Goal: Task Accomplishment & Management: Manage account settings

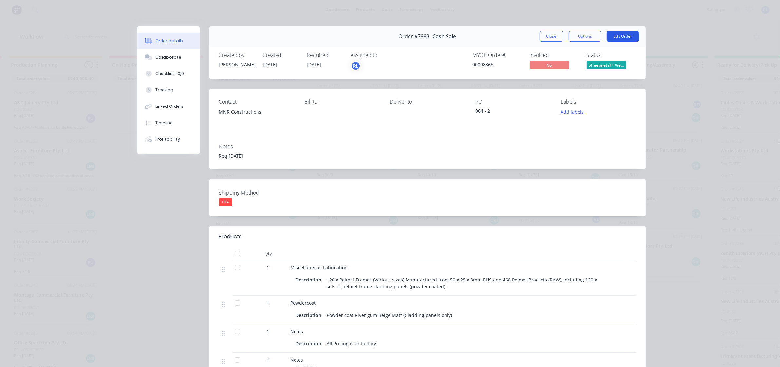
click at [621, 36] on button "Edit Order" at bounding box center [622, 36] width 32 height 10
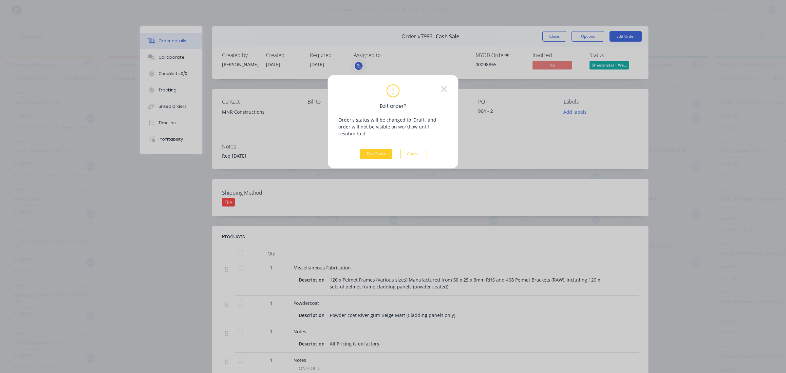
click at [379, 149] on button "Edit Order" at bounding box center [376, 154] width 32 height 10
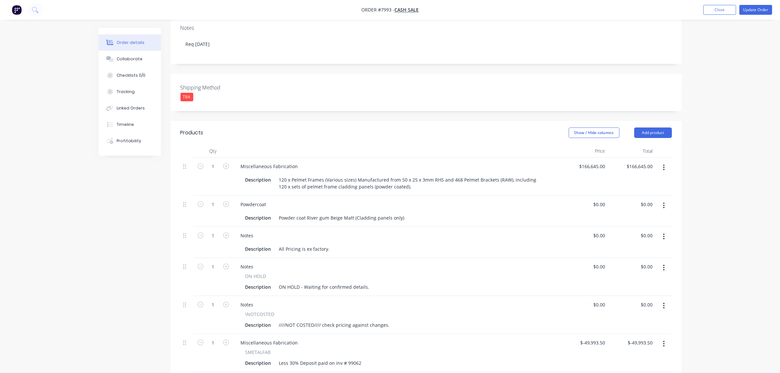
scroll to position [123, 0]
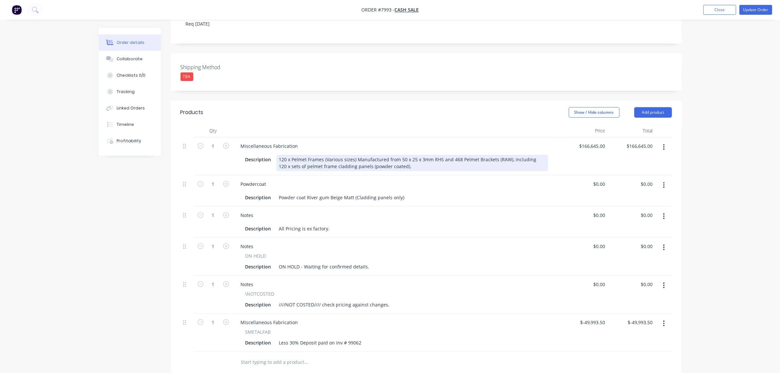
drag, startPoint x: 184, startPoint y: 146, endPoint x: 431, endPoint y: 164, distance: 247.5
click at [431, 164] on div "120 x Pelmet Frames (Various sizes) Manufactured from 50 x 25 x 3mm RHS and 468…" at bounding box center [411, 163] width 271 height 16
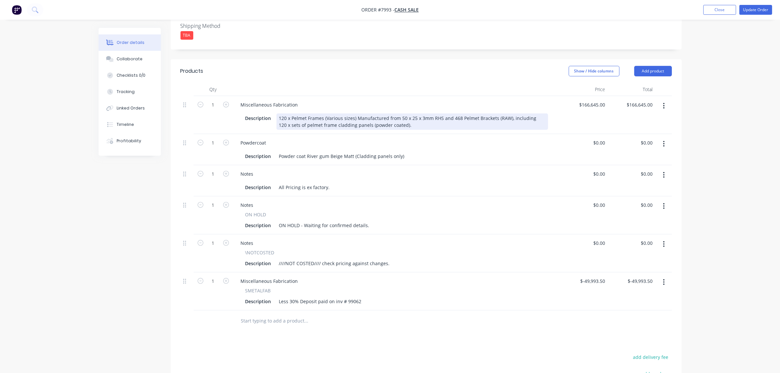
scroll to position [164, 0]
click at [185, 106] on icon at bounding box center [184, 105] width 3 height 6
drag, startPoint x: 185, startPoint y: 106, endPoint x: 564, endPoint y: 333, distance: 441.9
click at [654, 332] on div "Products Show / Hide columns Add product Qty Price Total 1 Miscellaneous Fabric…" at bounding box center [426, 267] width 511 height 415
click at [277, 319] on input "text" at bounding box center [306, 320] width 131 height 13
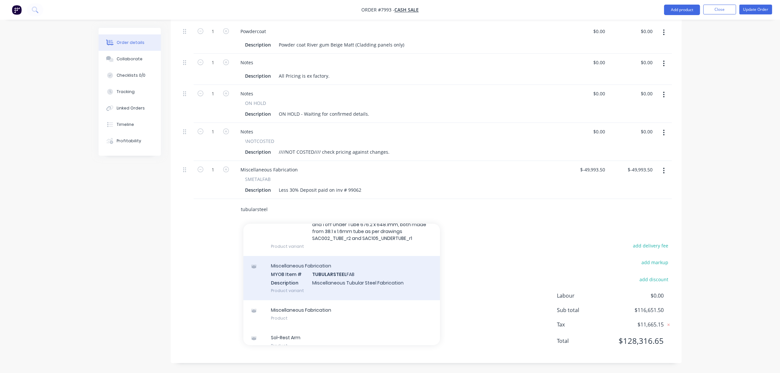
scroll to position [78, 0]
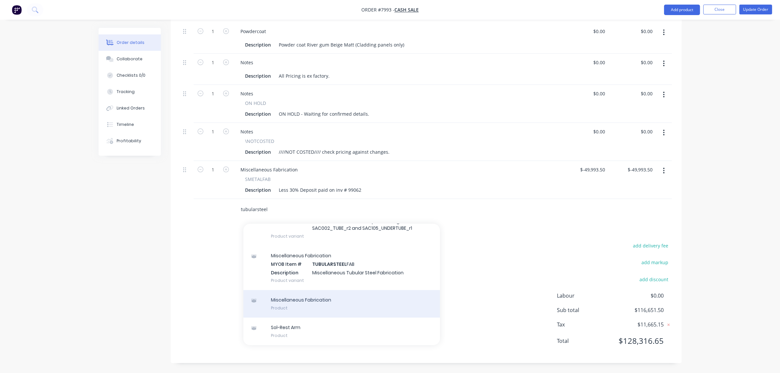
type input "tubularsteel"
click at [311, 302] on div "Miscellaneous Fabrication Product" at bounding box center [341, 304] width 196 height 28
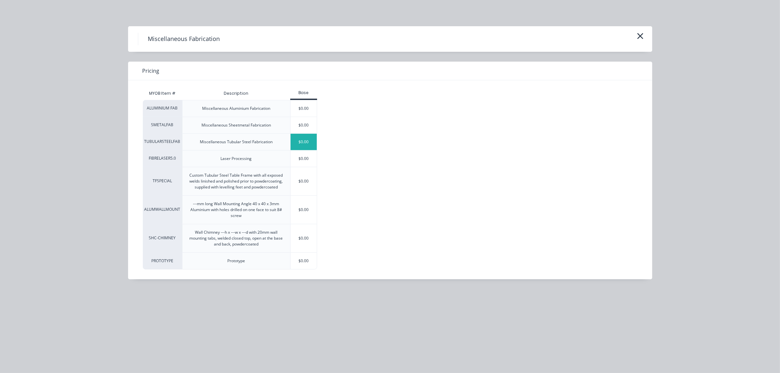
click at [307, 141] on div "$0.00" at bounding box center [303, 142] width 27 height 16
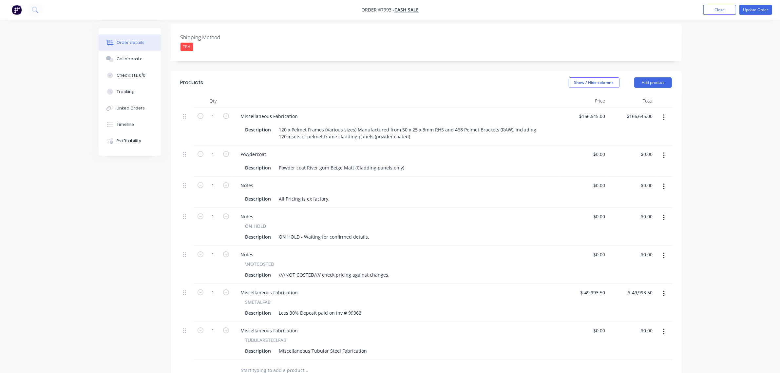
scroll to position [234, 0]
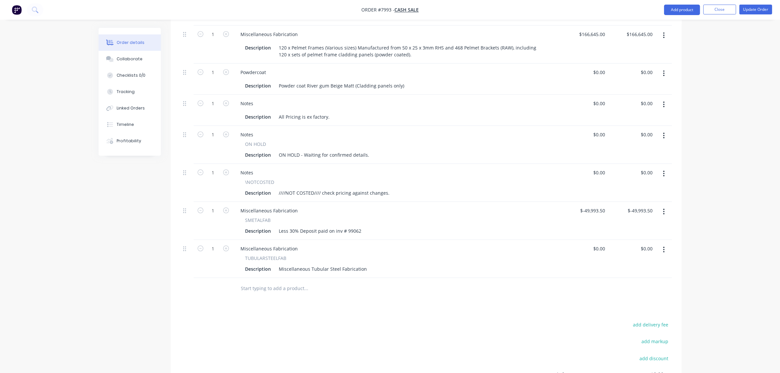
click at [284, 259] on span "TUBULARSTEELFAB" at bounding box center [265, 257] width 41 height 7
drag, startPoint x: 288, startPoint y: 257, endPoint x: 233, endPoint y: 255, distance: 55.4
click at [233, 255] on div "Miscellaneous Fabrication TUBULARSTEELFAB Description Miscellaneous Tubular Ste…" at bounding box center [396, 259] width 327 height 38
click at [296, 251] on div "Miscellaneous Fabrication" at bounding box center [269, 248] width 68 height 9
drag, startPoint x: 296, startPoint y: 249, endPoint x: 209, endPoint y: 246, distance: 87.8
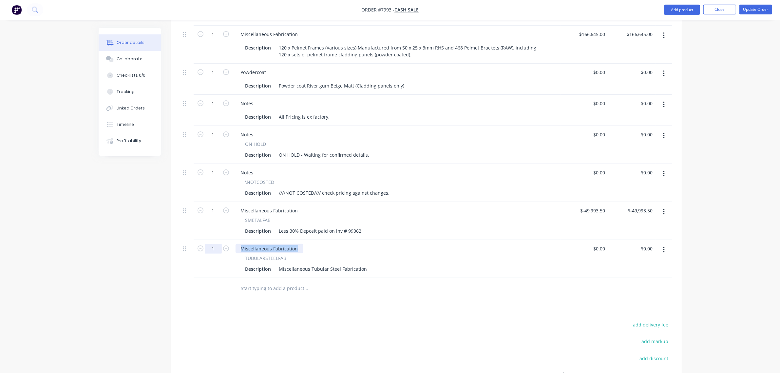
click at [209, 246] on div "1 Miscellaneous Fabrication TUBULARSTEELFAB Description Miscellaneous Tubular S…" at bounding box center [425, 259] width 491 height 38
drag, startPoint x: 281, startPoint y: 247, endPoint x: 344, endPoint y: 247, distance: 63.2
click at [344, 247] on div "PF1 Pelmet Frame 2380w x 382d x 616h" at bounding box center [396, 248] width 322 height 9
click at [329, 248] on div "PF1 Pelmet Frame 2380w x 382d x 616h" at bounding box center [283, 248] width 96 height 9
drag, startPoint x: 326, startPoint y: 249, endPoint x: 279, endPoint y: 249, distance: 47.5
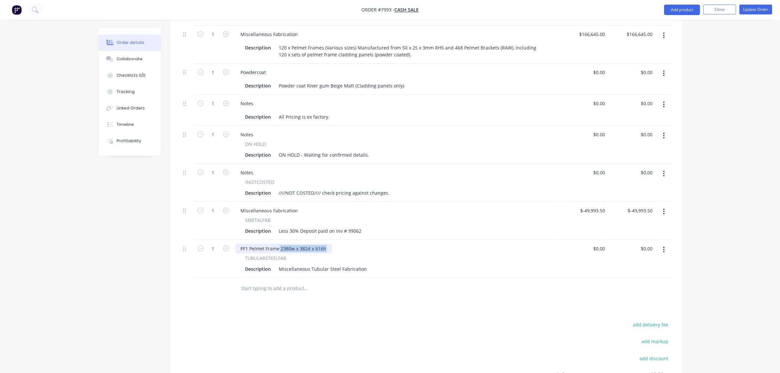
click at [279, 249] on div "PF1 Pelmet Frame 2380w x 382d x 616h" at bounding box center [283, 248] width 96 height 9
copy div "2380w x 382d x 616h"
click at [276, 269] on div "Miscellaneous Tubular Steel Fabrication" at bounding box center [322, 268] width 93 height 9
drag, startPoint x: 239, startPoint y: 248, endPoint x: 371, endPoint y: 254, distance: 132.1
click at [371, 254] on div "PF1 Pelmet Frame 2380w x 382d x 616h TUBULARSTEELFAB Description Miscellaneous …" at bounding box center [396, 259] width 327 height 38
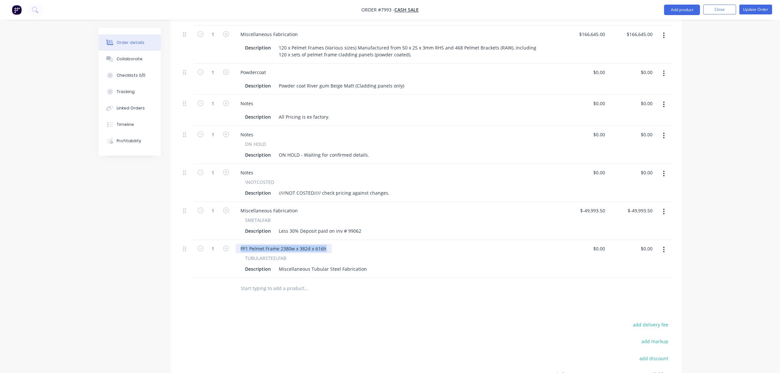
copy div "PF1 Pelmet Frame 2380w x 382d x 616h"
click at [338, 271] on div "Miscellaneous Tubular Steel Fabrication" at bounding box center [322, 268] width 93 height 9
drag, startPoint x: 363, startPoint y: 269, endPoint x: 249, endPoint y: 272, distance: 114.0
click at [249, 272] on div "Description Miscellaneous Tubular Steel Fabrication" at bounding box center [395, 268] width 305 height 9
paste div
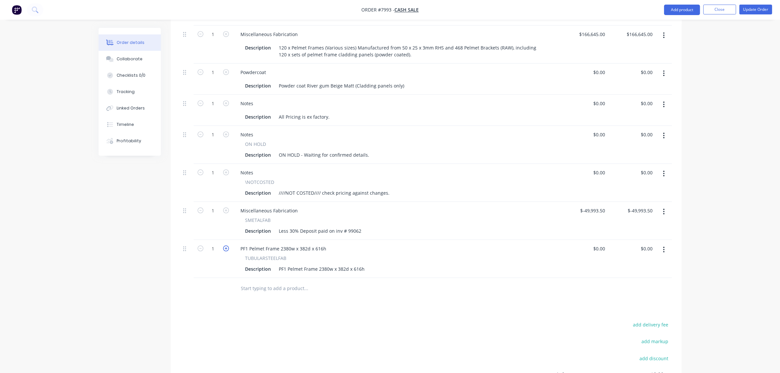
click at [225, 250] on icon "button" at bounding box center [226, 248] width 6 height 6
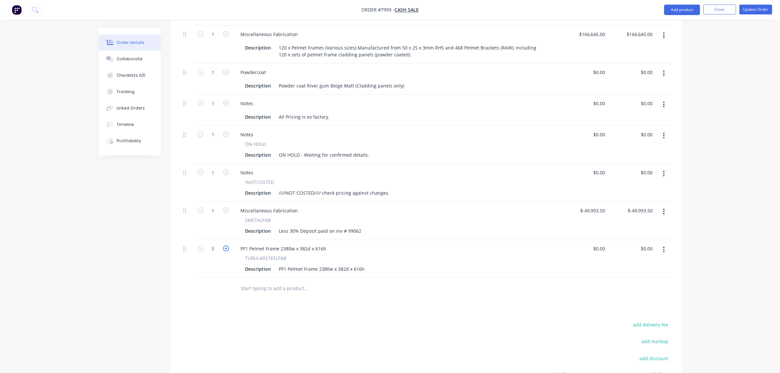
type input "6"
click at [413, 302] on div "Products Show / Hide columns Add product Qty Price Total 1 Miscellaneous Fabric…" at bounding box center [426, 215] width 511 height 453
click at [664, 247] on icon "button" at bounding box center [664, 249] width 2 height 7
click at [640, 277] on div "Duplicate" at bounding box center [640, 279] width 50 height 9
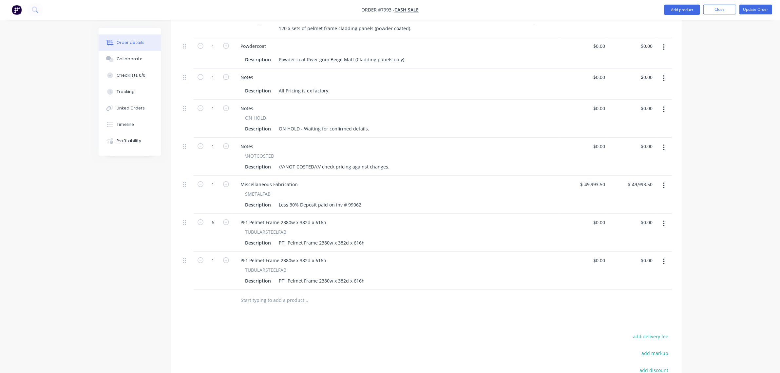
scroll to position [275, 0]
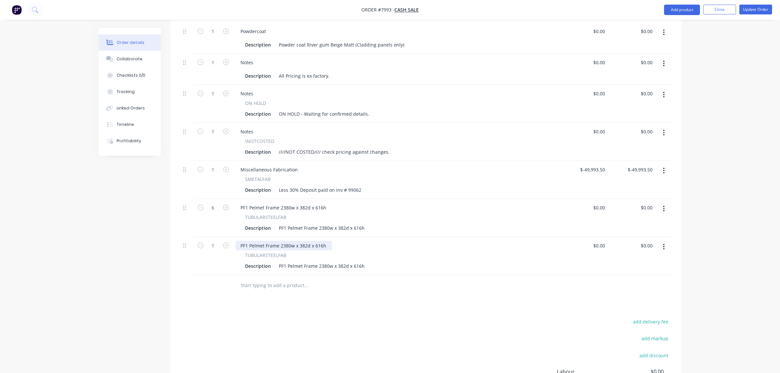
click at [243, 246] on div "PF1 Pelmet Frame 2380w x 382d x 616h" at bounding box center [283, 245] width 96 height 9
click at [302, 206] on div "PF1 Pelmet Frame 2380w x 382d x 616h" at bounding box center [283, 207] width 96 height 9
drag, startPoint x: 278, startPoint y: 208, endPoint x: 386, endPoint y: 206, distance: 108.1
click at [386, 206] on div "PF1 Pelmet Frame 2380w x 382d x 616h" at bounding box center [396, 207] width 322 height 9
drag, startPoint x: 277, startPoint y: 248, endPoint x: 280, endPoint y: 246, distance: 3.5
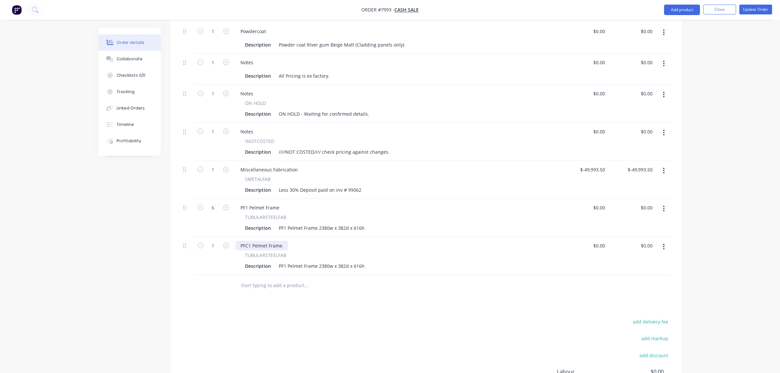
click at [277, 248] on div "PFC1 Pelmet Frame" at bounding box center [261, 245] width 52 height 9
click at [284, 246] on div "PFC1 Pelmet Frame" at bounding box center [261, 245] width 52 height 9
click at [278, 244] on div "PFC1 Pelmet Frame" at bounding box center [261, 245] width 52 height 9
click at [284, 245] on div "PFC1 Pelmet Frame" at bounding box center [261, 245] width 52 height 9
click at [226, 245] on icon "button" at bounding box center [226, 245] width 6 height 6
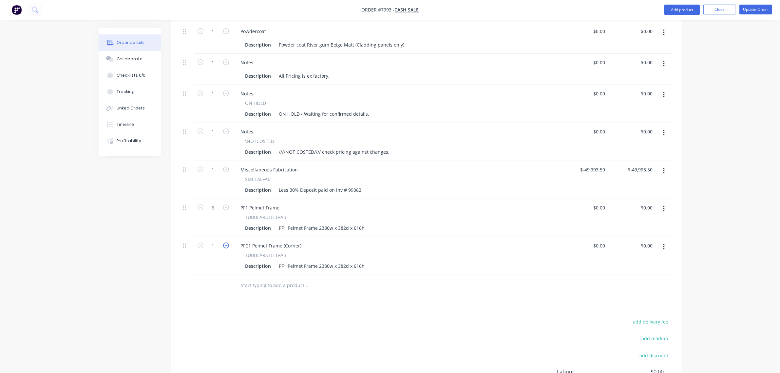
type input "2"
click at [285, 266] on div "PF1 Pelmet Frame 2380w x 382d x 616h" at bounding box center [321, 265] width 91 height 9
type input "$0.00"
drag, startPoint x: 351, startPoint y: 264, endPoint x: 352, endPoint y: 268, distance: 5.0
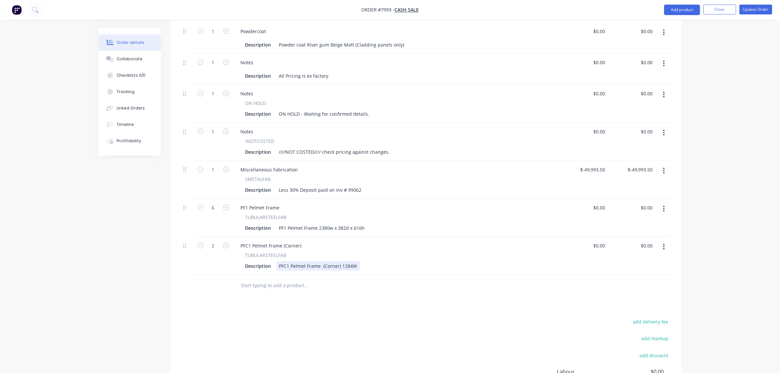
click at [351, 264] on div "PFC1 Pelmet Frame (Corner) 1284W" at bounding box center [317, 265] width 83 height 9
drag, startPoint x: 351, startPoint y: 265, endPoint x: 390, endPoint y: 267, distance: 39.4
click at [390, 267] on div "Description PFC1 Pelmet Frame (Corner) 1284W" at bounding box center [395, 265] width 305 height 9
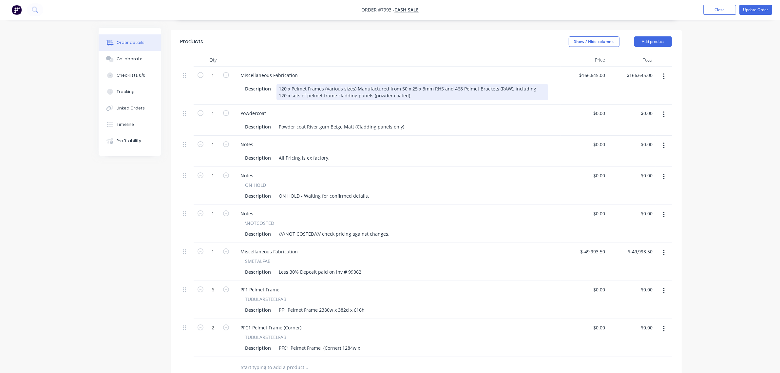
click at [349, 89] on div "120 x Pelmet Frames (Various sizes) Manufactured from 50 x 25 x 3mm RHS and 468…" at bounding box center [411, 92] width 271 height 16
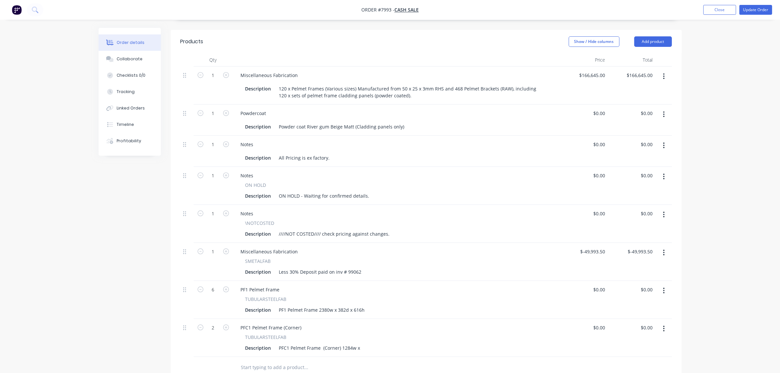
click at [664, 331] on icon "button" at bounding box center [664, 328] width 2 height 7
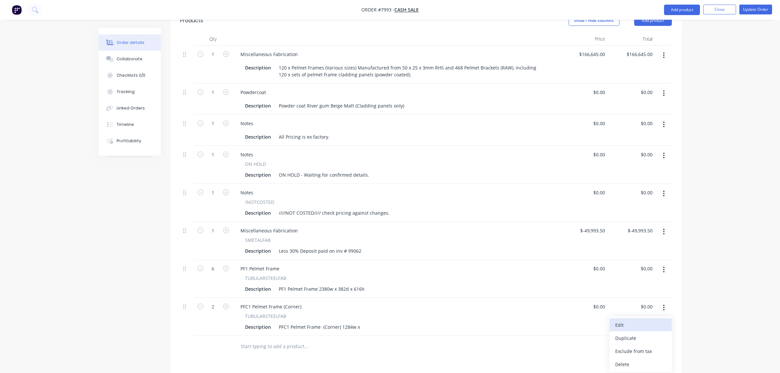
scroll to position [234, 0]
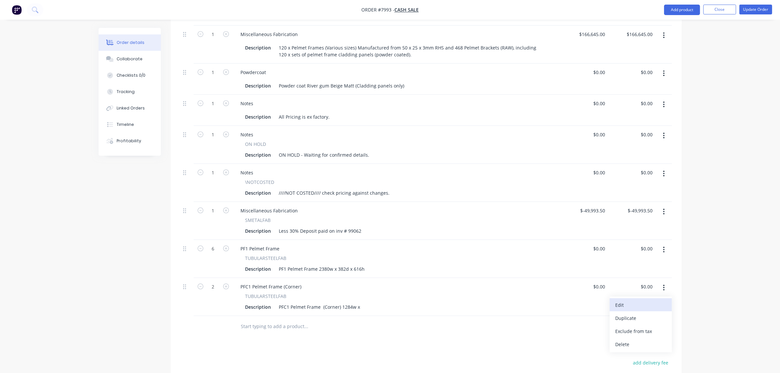
click at [658, 348] on div "Delete" at bounding box center [640, 343] width 50 height 9
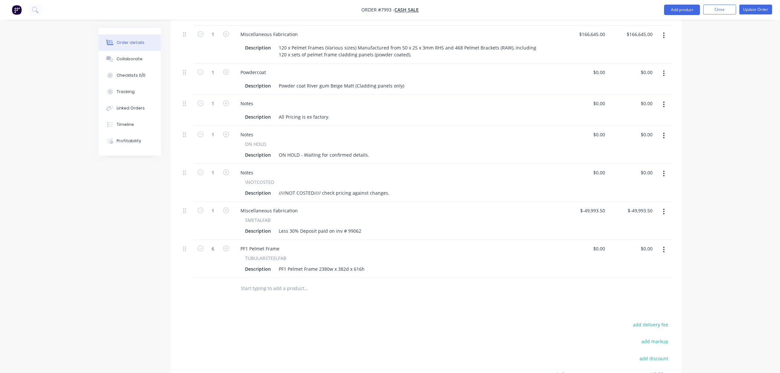
click at [665, 254] on button "button" at bounding box center [663, 250] width 15 height 12
click at [644, 305] on div "Delete" at bounding box center [640, 305] width 50 height 9
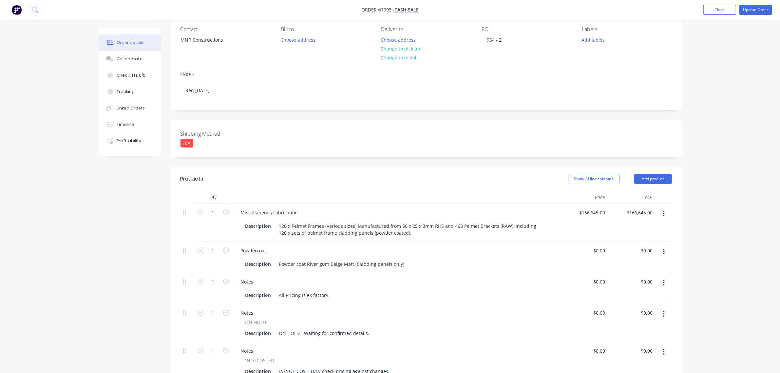
scroll to position [71, 0]
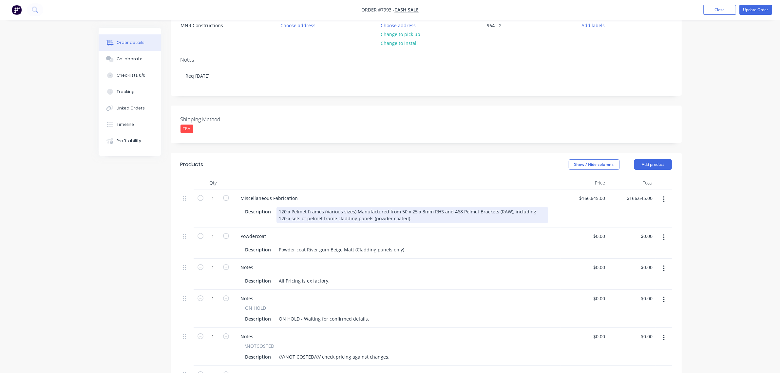
click at [308, 215] on div "120 x Pelmet Frames (Various sizes) Manufactured from 50 x 25 x 3mm RHS and 468…" at bounding box center [411, 215] width 271 height 16
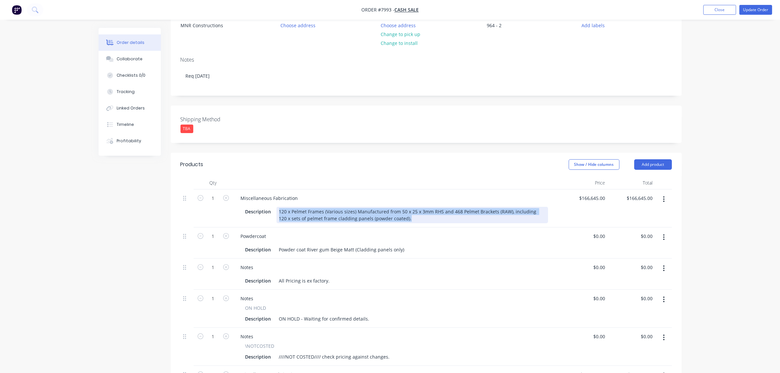
drag, startPoint x: 404, startPoint y: 218, endPoint x: 274, endPoint y: 212, distance: 130.5
click at [274, 212] on div "Description 120 x Pelmet Frames (Various sizes) Manufactured from 50 x 25 x 3mm…" at bounding box center [395, 215] width 305 height 16
paste div
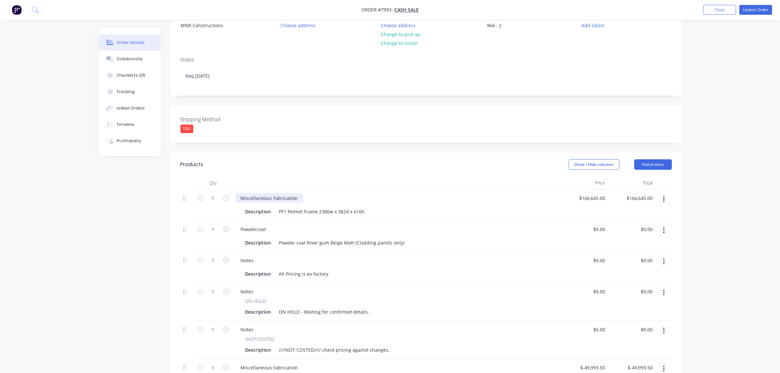
click at [288, 198] on div "Miscellaneous Fabrication" at bounding box center [269, 197] width 68 height 9
drag, startPoint x: 298, startPoint y: 197, endPoint x: 235, endPoint y: 196, distance: 63.2
click at [235, 196] on div "Miscellaneous Fabrication" at bounding box center [269, 197] width 68 height 9
click at [325, 209] on div "PF1 Pelmet Frame 2380w x 382d x 616h" at bounding box center [321, 211] width 91 height 9
click at [276, 212] on div "PF1 Pelmet Frame 2380w x 382d x 616h" at bounding box center [321, 211] width 91 height 9
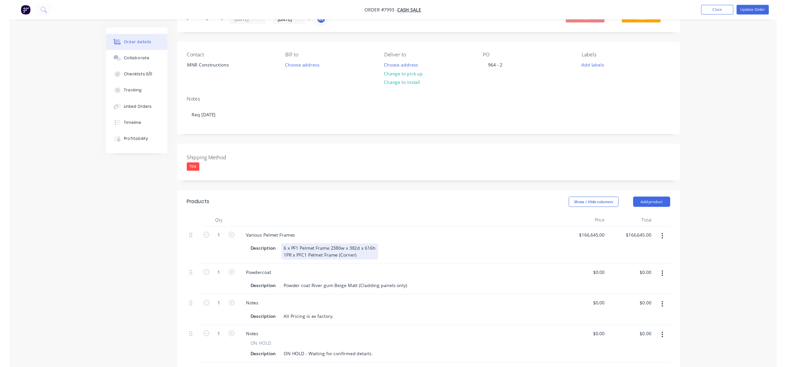
scroll to position [0, 0]
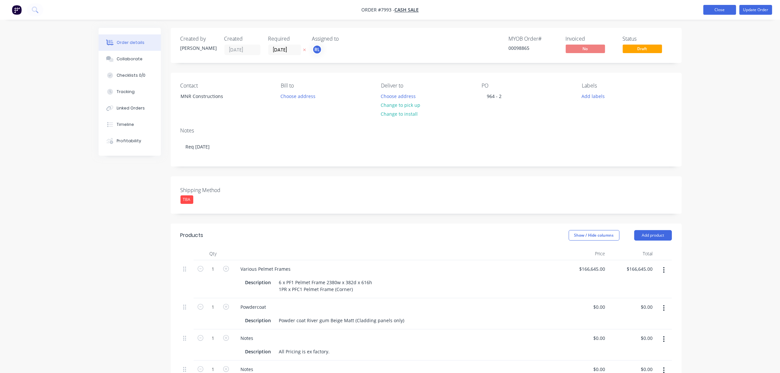
click at [724, 8] on button "Close" at bounding box center [719, 10] width 33 height 10
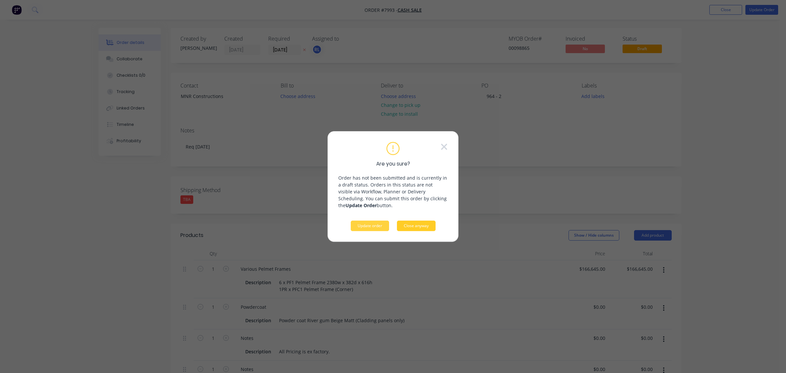
click at [417, 228] on button "Close anyway" at bounding box center [416, 225] width 39 height 10
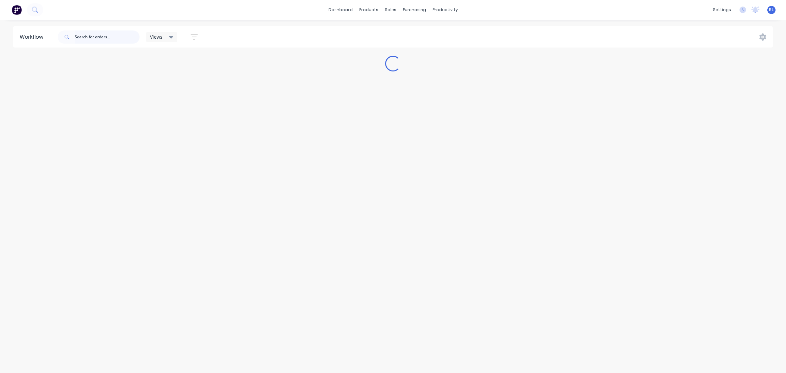
click at [97, 35] on input "text" at bounding box center [107, 36] width 65 height 13
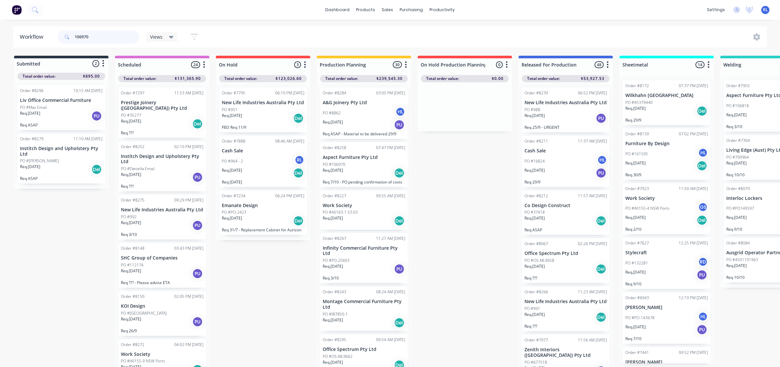
type input "106970"
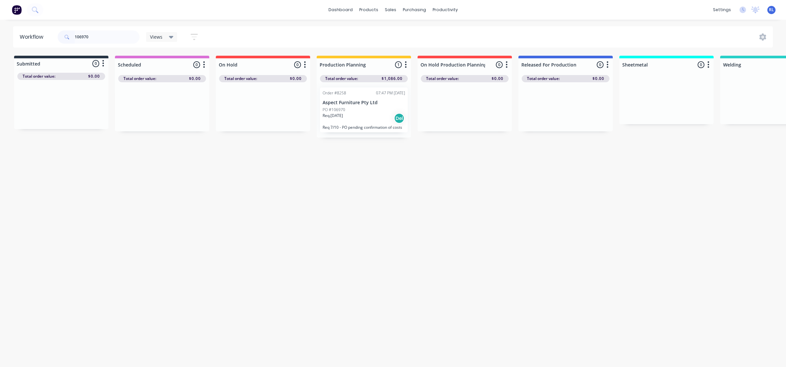
click at [366, 115] on div "Req. [DATE] Del" at bounding box center [364, 118] width 83 height 11
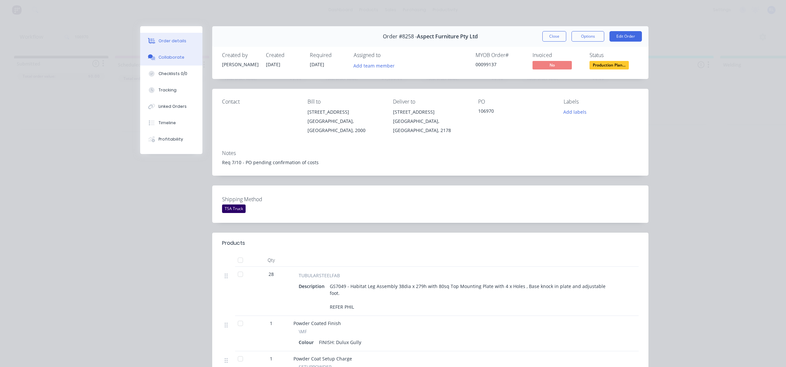
click at [170, 59] on div "Collaborate" at bounding box center [171, 57] width 26 height 6
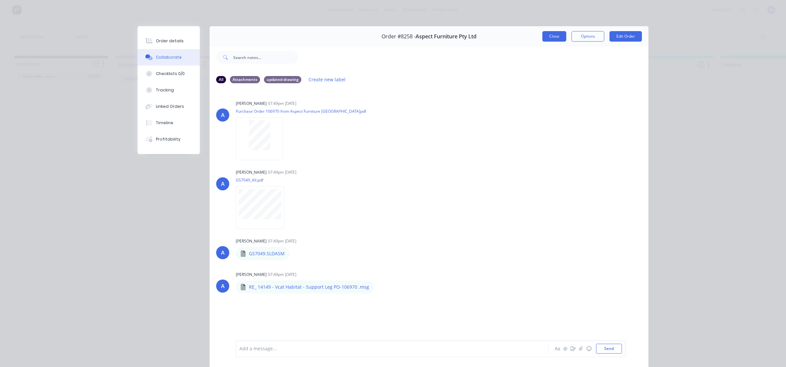
click at [555, 37] on button "Close" at bounding box center [554, 36] width 24 height 10
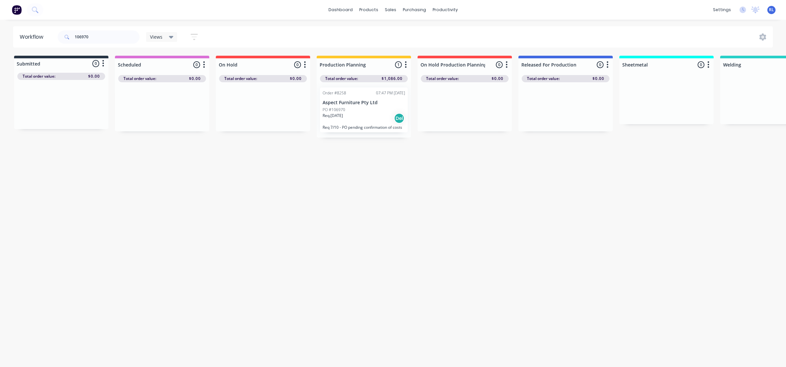
click at [17, 10] on img at bounding box center [17, 10] width 10 height 10
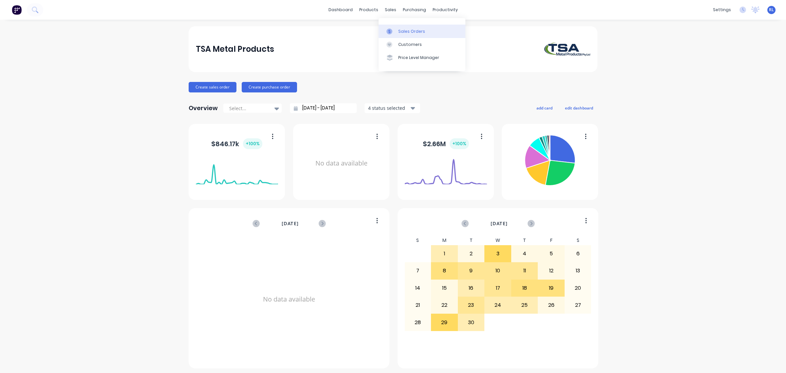
click at [403, 32] on div "Sales Orders" at bounding box center [411, 31] width 27 height 6
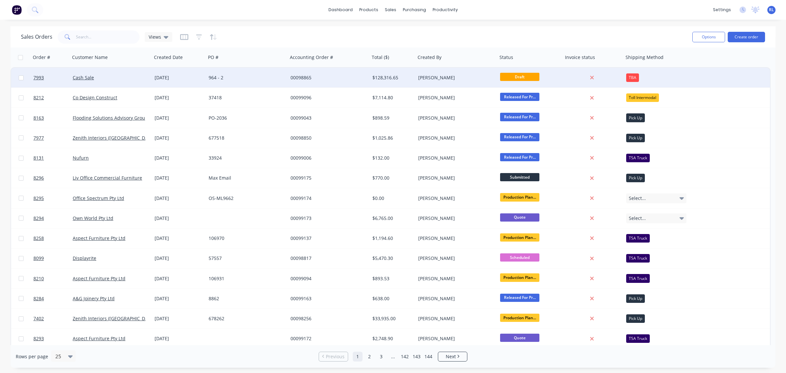
click at [262, 78] on div "964 - 2" at bounding box center [245, 77] width 73 height 7
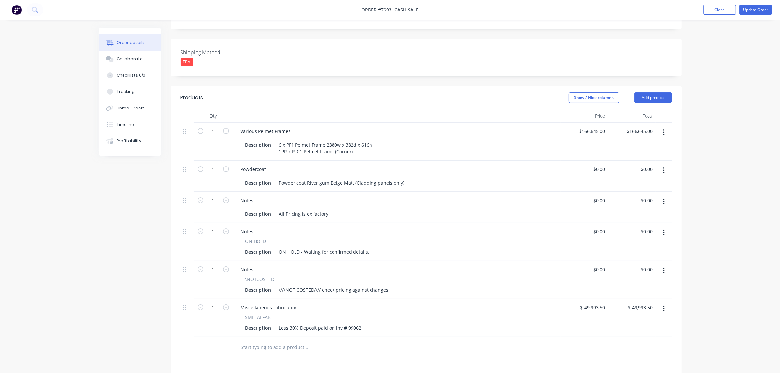
scroll to position [123, 0]
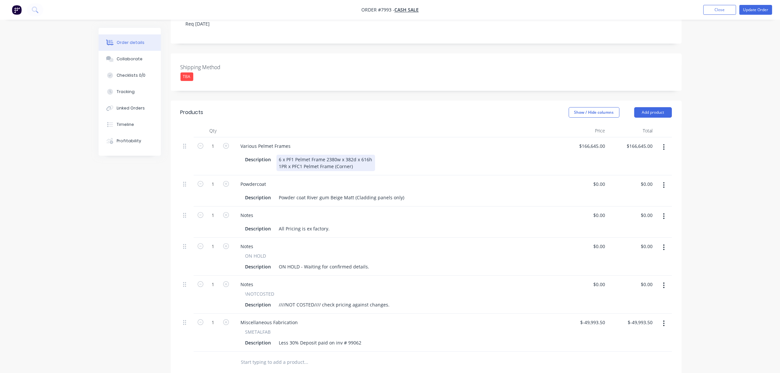
click at [328, 161] on div "6 x PF1 Pelmet Frame 2380w x 382d x 616h 1PR x PFC1 Pelmet Frame (Corner)" at bounding box center [325, 163] width 99 height 16
click at [286, 166] on div "6 x PF1 Pelmet Frame 2380w x 382d x 616h 1PR x PFC1 Pelmet Frame (Corner)" at bounding box center [325, 163] width 99 height 16
click at [390, 164] on div "Description 6 x PF1 Pelmet Frame 2380w x 382d x 616h 1pr x PFC1 Pelmet Frame (C…" at bounding box center [395, 163] width 305 height 16
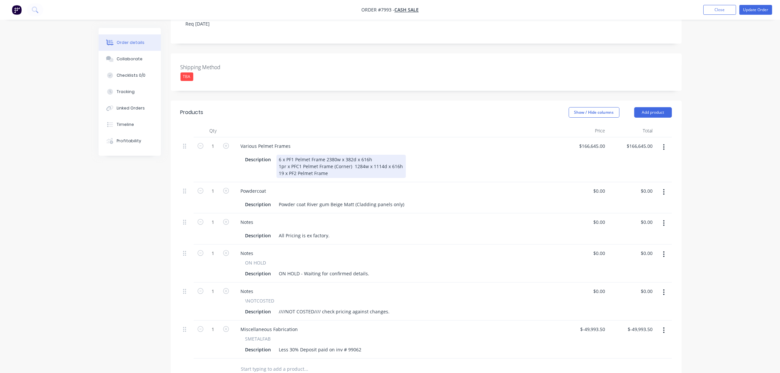
click at [346, 172] on div "6 x PF1 Pelmet Frame 2380w x 382d x 616h 1pr x PFC1 Pelmet Frame (Corner) 1284w…" at bounding box center [340, 166] width 129 height 23
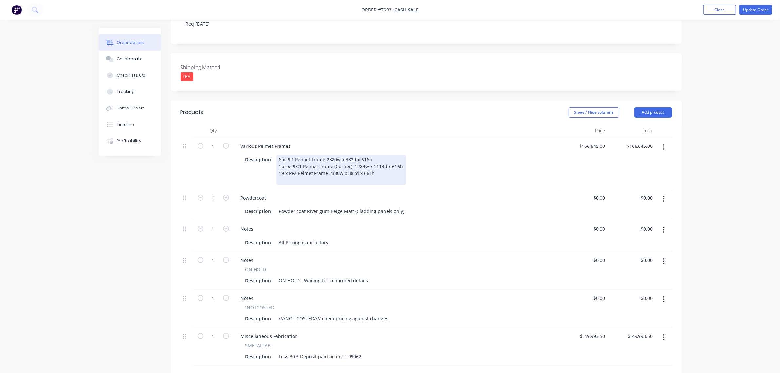
click at [284, 173] on div "6 x PF1 Pelmet Frame 2380w x 382d x 616h 1pr x PFC1 Pelmet Frame (Corner) 1284w…" at bounding box center [340, 170] width 129 height 30
click at [280, 158] on div "6 x PF1 Pelmet Frame 2380w x 382d x 616h 1pr x PFC1 Pelmet Frame (Corner) 1284w…" at bounding box center [340, 170] width 129 height 30
click at [284, 166] on div "6 x PF1 Pelmet Frame 2380w x 382d x 616h 1pr x PFC1 Pelmet Frame (Corner) 1284w…" at bounding box center [340, 170] width 129 height 30
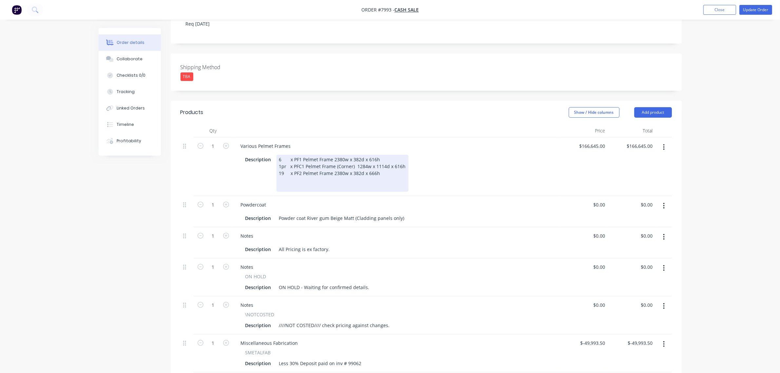
click at [324, 176] on div "6 x PF1 Pelmet Frame 2380w x 382d x 616h 1pr x PFC1 Pelmet Frame (Corner) 1284w…" at bounding box center [342, 173] width 132 height 37
click at [398, 176] on div "6 x PF1 Pelmet Frame 2380w x 382d x 616h 1pr x PFC1 Pelmet Frame (Corner) 1284w…" at bounding box center [342, 173] width 132 height 37
click at [350, 181] on div "6 x PF1 Pelmet Frame 2380w x 382d x 616h 1pr x PFC1 Pelmet Frame (Corner) 1284w…" at bounding box center [342, 173] width 132 height 37
click at [386, 179] on div "6 x PF1 Pelmet Frame 2380w x 382d x 616h 1pr x PFC1 Pelmet Frame (Corner) 1284w…" at bounding box center [359, 173] width 167 height 37
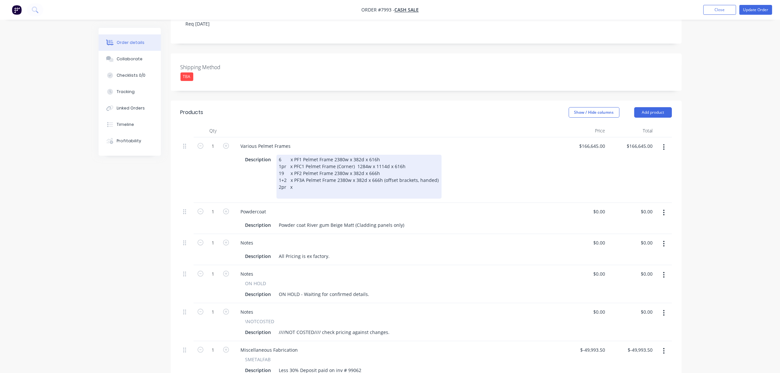
click at [300, 186] on div "6 x PF1 Pelmet Frame 2380w x 382d x 616h 1pr x PFC1 Pelmet Frame (Corner) 1284w…" at bounding box center [358, 177] width 165 height 44
click at [364, 187] on div "6 x PF1 Pelmet Frame 2380w x 382d x 616h 1pr x PFC1 Pelmet Frame (Corner) 1284w…" at bounding box center [358, 177] width 165 height 44
click at [387, 185] on div "6 x PF1 Pelmet Frame 2380w x 382d x 616h 1pr x PFC1 Pelmet Frame (Corner) 1284w…" at bounding box center [358, 177] width 165 height 44
drag, startPoint x: 425, startPoint y: 187, endPoint x: 384, endPoint y: 187, distance: 40.6
click at [384, 187] on div "6 x PF1 Pelmet Frame 2380w x 382d x 616h 1pr x PFC1 Pelmet Frame 1284w x 1114d …" at bounding box center [360, 177] width 168 height 44
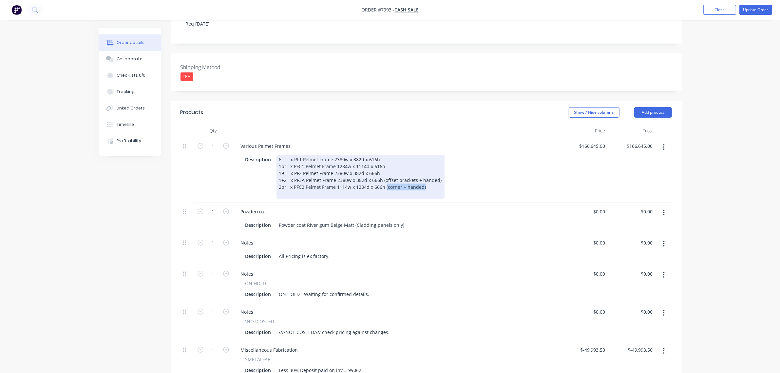
copy div "(corner + handed)"
click at [397, 166] on div "6 x PF1 Pelmet Frame 2380w x 382d x 616h 1pr x PFC1 Pelmet Frame 1284w x 1114d …" at bounding box center [360, 177] width 168 height 44
click at [435, 188] on div "6 x PF1 Pelmet Frame 2380w x 382d x 616h 1pr x PFC1 Pelmet Frame 1284w x 1114d …" at bounding box center [360, 177] width 168 height 44
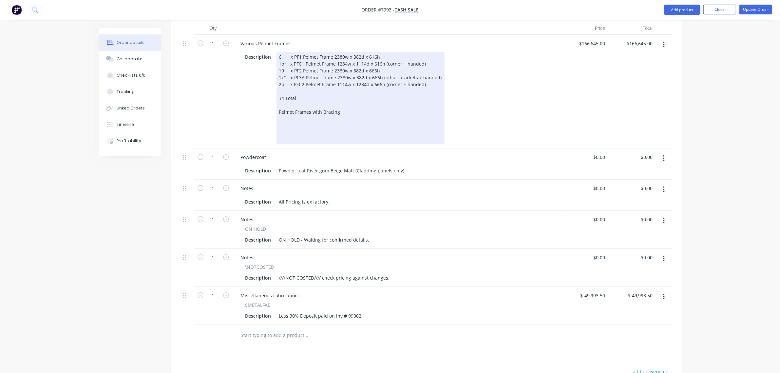
scroll to position [246, 0]
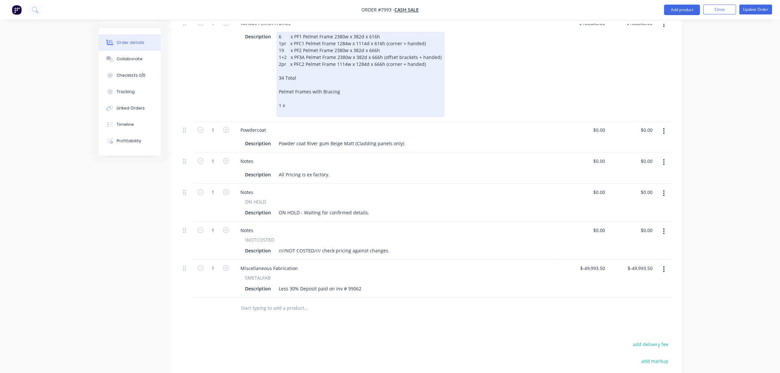
click at [306, 106] on div "6 x PF1 Pelmet Frame 2380w x 382d x 616h 1pr x PFC1 Pelmet Frame 1284w x 1114d …" at bounding box center [360, 74] width 168 height 85
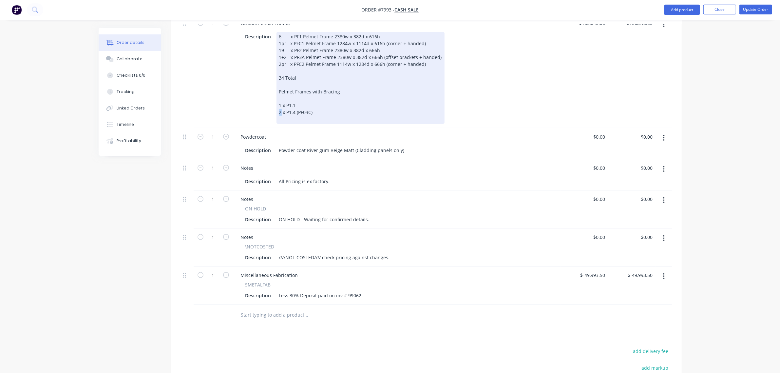
click at [280, 113] on div "6 x PF1 Pelmet Frame 2380w x 382d x 616h 1pr x PFC1 Pelmet Frame 1284w x 1114d …" at bounding box center [360, 78] width 168 height 92
click at [338, 111] on div "6 x PF1 Pelmet Frame 2380w x 382d x 616h 1pr x PFC1 Pelmet Frame 1284w x 1114d …" at bounding box center [360, 78] width 168 height 92
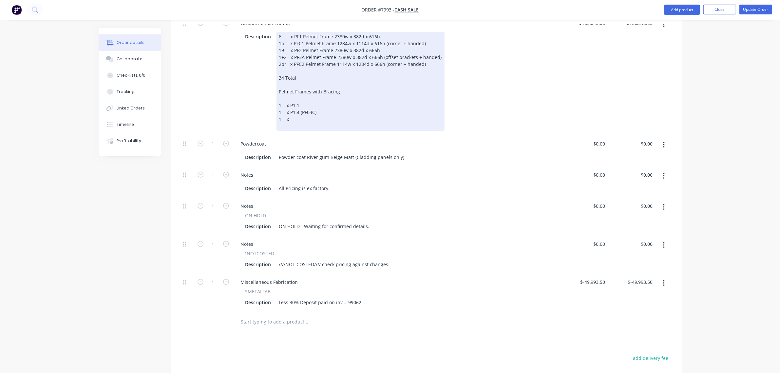
click at [301, 119] on div "6 x PF1 Pelmet Frame 2380w x 382d x 616h 1pr x PFC1 Pelmet Frame 1284w x 1114d …" at bounding box center [360, 81] width 168 height 99
click at [301, 118] on div "6 x PF1 Pelmet Frame 2380w x 382d x 616h 1pr x PFC1 Pelmet Frame 1284w x 1114d …" at bounding box center [360, 81] width 168 height 99
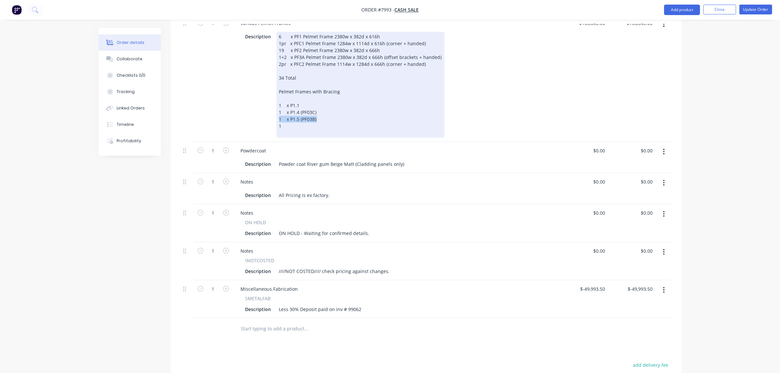
drag, startPoint x: 298, startPoint y: 119, endPoint x: 272, endPoint y: 120, distance: 25.9
click at [272, 120] on div "Description 6 x PF1 Pelmet Frame 2380w x 382d x 616h 1pr x PFC1 Pelmet Frame 12…" at bounding box center [395, 85] width 305 height 106
copy div "1 x P1.5 (PF03B)"
drag, startPoint x: 282, startPoint y: 128, endPoint x: 254, endPoint y: 127, distance: 27.9
click at [254, 127] on div "Description 6 x PF1 Pelmet Frame 2380w x 382d x 616h 1pr x PFC1 Pelmet Frame 12…" at bounding box center [395, 85] width 305 height 106
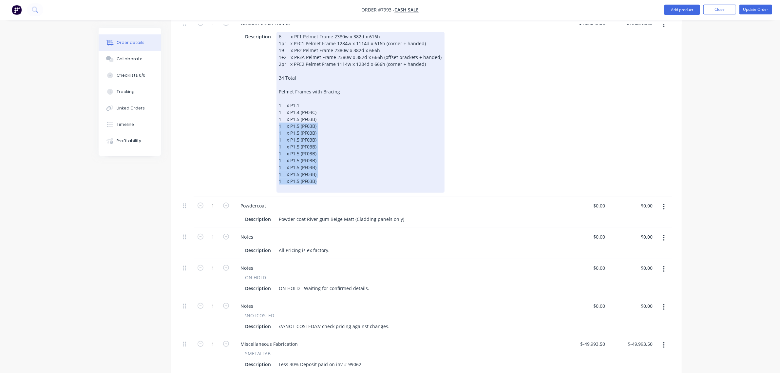
drag, startPoint x: 323, startPoint y: 182, endPoint x: 261, endPoint y: 127, distance: 83.0
click at [261, 127] on div "Description 6 x PF1 Pelmet Frame 2380w x 382d x 616h 1pr x PFC1 Pelmet Frame 12…" at bounding box center [395, 112] width 305 height 161
click at [330, 182] on div "6 x PF1 Pelmet Frame 2380w x 382d x 616h 1pr x PFC1 Pelmet Frame 1284w x 1114d …" at bounding box center [360, 112] width 168 height 161
drag, startPoint x: 323, startPoint y: 180, endPoint x: 297, endPoint y: 125, distance: 61.4
click at [297, 125] on div "6 x PF1 Pelmet Frame 2380w x 382d x 616h 1pr x PFC1 Pelmet Frame 1284w x 1114d …" at bounding box center [360, 112] width 168 height 161
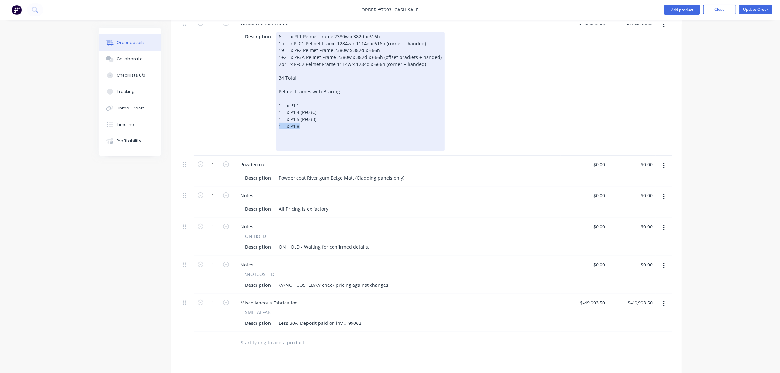
drag, startPoint x: 303, startPoint y: 124, endPoint x: 259, endPoint y: 125, distance: 43.6
click at [259, 125] on div "Description 6 x PF1 Pelmet Frame 2380w x 382d x 616h 1pr x PFC1 Pelmet Frame 12…" at bounding box center [395, 92] width 305 height 120
copy div "1 x P1.8"
click at [299, 138] on div "6 x PF1 Pelmet Frame 2380w x 382d x 616h 1pr x PFC1 Pelmet Frame 1284w x 1114d …" at bounding box center [360, 92] width 168 height 120
click at [299, 134] on div "6 x PF1 Pelmet Frame 2380w x 382d x 616h 1pr x PFC1 Pelmet Frame 1284w x 1114d …" at bounding box center [360, 92] width 168 height 120
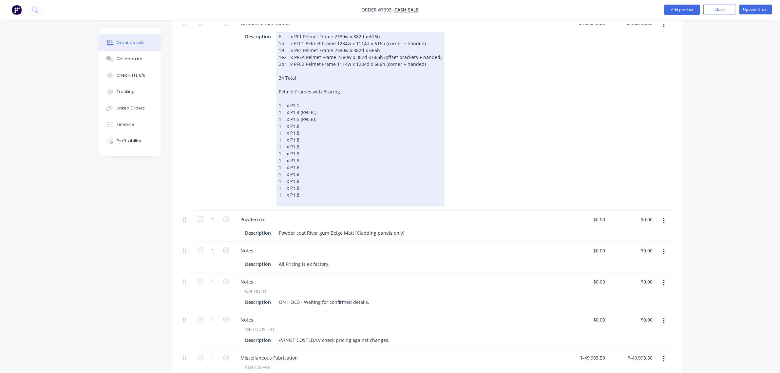
click at [302, 125] on div "6 x PF1 Pelmet Frame 2380w x 382d x 616h 1pr x PFC1 Pelmet Frame 1284w x 1114d …" at bounding box center [360, 119] width 168 height 175
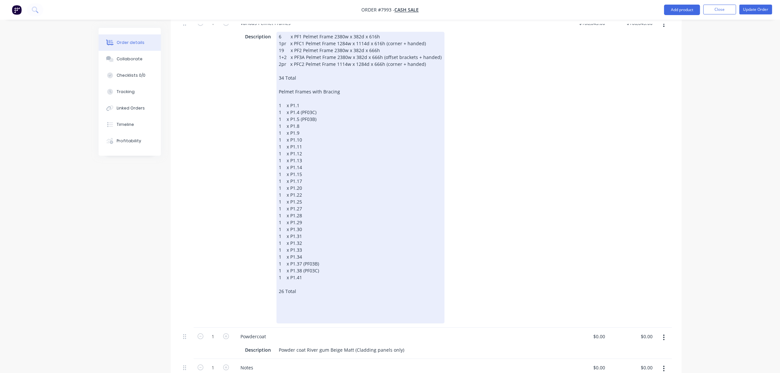
click at [342, 92] on div "6 x PF1 Pelmet Frame 2380w x 382d x 616h 1pr x PFC1 Pelmet Frame 1284w x 1114d …" at bounding box center [360, 177] width 168 height 291
click at [295, 304] on div "6 x PF1 Pelmet Frame 2380w x 382d x 616h 1pr x PFC1 Pelmet Frame 1284w x 1114d …" at bounding box center [360, 177] width 168 height 291
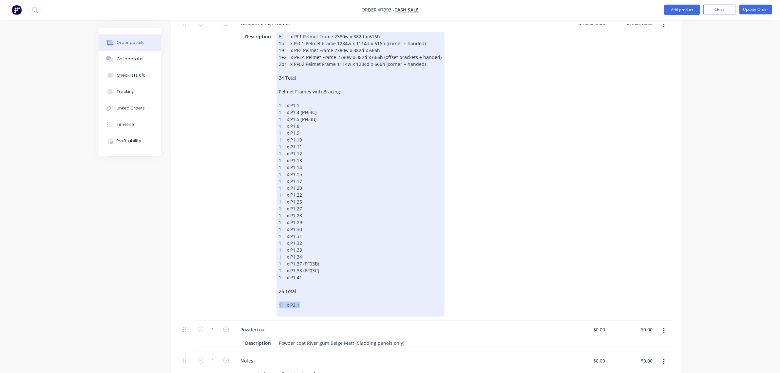
drag, startPoint x: 308, startPoint y: 303, endPoint x: 266, endPoint y: 302, distance: 42.2
click at [266, 302] on div "Description 6 x PF1 Pelmet Frame 2380w x 382d x 616h 1pr x PFC1 Pelmet Frame 12…" at bounding box center [395, 174] width 305 height 285
copy div "1 x P2.1"
click at [310, 305] on div "6 x PF1 Pelmet Frame 2380w x 382d x 616h 1pr x PFC1 Pelmet Frame 1284w x 1114d …" at bounding box center [360, 174] width 168 height 285
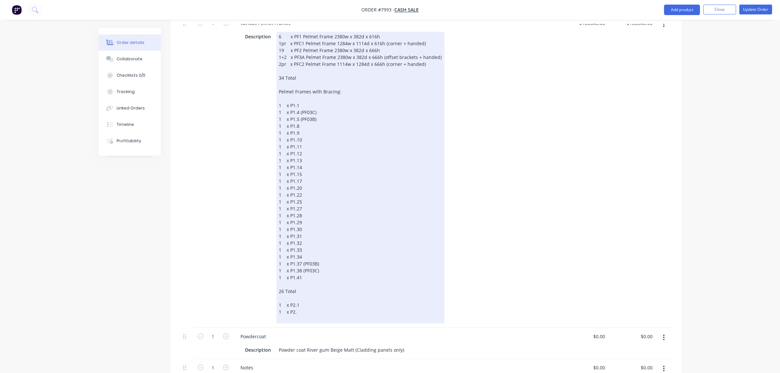
click at [303, 311] on div "6 x PF1 Pelmet Frame 2380w x 382d x 616h 1pr x PFC1 Pelmet Frame 1284w x 1114d …" at bounding box center [360, 177] width 168 height 291
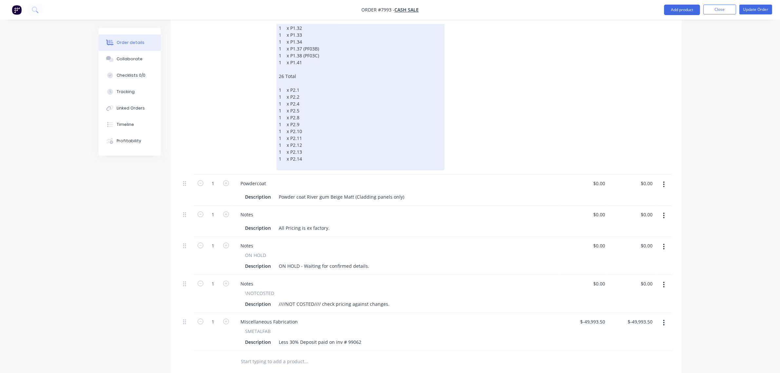
scroll to position [413, 0]
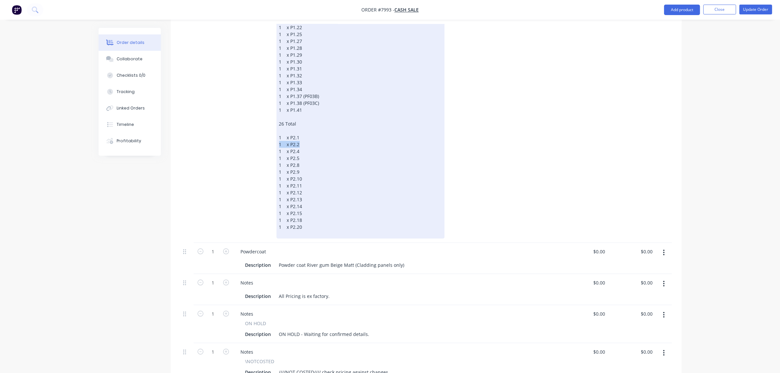
drag, startPoint x: 299, startPoint y: 145, endPoint x: 274, endPoint y: 145, distance: 24.9
click at [274, 145] on div "Description 6 x PF1 Pelmet Frame 2380w x 382d x 616h 1pr x PFC1 Pelmet Frame 12…" at bounding box center [395, 51] width 305 height 374
copy div "1 x P2.2"
click at [315, 223] on div "6 x PF1 Pelmet Frame 2380w x 382d x 616h 1pr x PFC1 Pelmet Frame 1284w x 1114d …" at bounding box center [360, 51] width 168 height 374
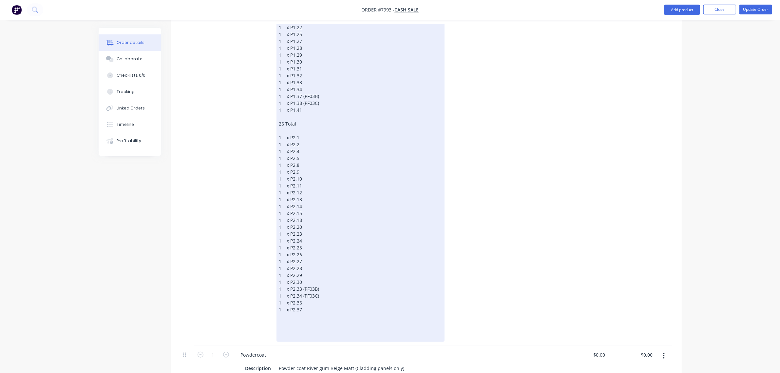
click at [305, 124] on div "6 x PF1 Pelmet Frame 2380w x 382d x 616h 1pr x PFC1 Pelmet Frame 1284w x 1114d …" at bounding box center [360, 102] width 168 height 477
click at [284, 323] on div "6 x PF1 Pelmet Frame 2380w x 382d x 616h 1pr x PFC1 Pelmet Frame 1284w x 1114d …" at bounding box center [360, 102] width 168 height 477
click at [288, 317] on div "6 x PF1 Pelmet Frame 2380w x 382d x 616h 1pr x PFC1 Pelmet Frame 1284w x 1114d …" at bounding box center [360, 102] width 168 height 477
click at [288, 319] on div "6 x PF1 Pelmet Frame 2380w x 382d x 616h 1pr x PFC1 Pelmet Frame 1284w x 1114d …" at bounding box center [360, 102] width 168 height 477
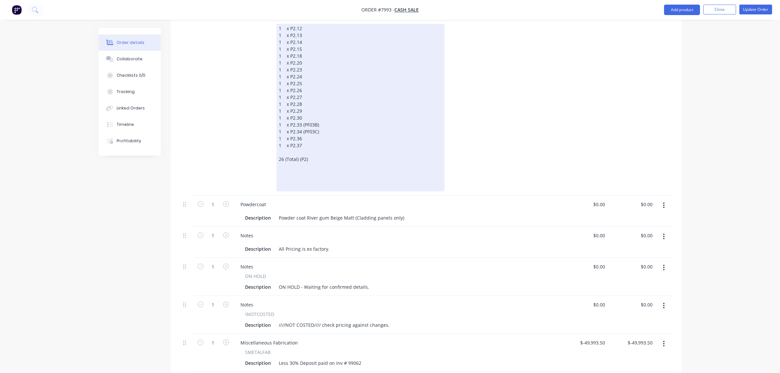
scroll to position [577, 0]
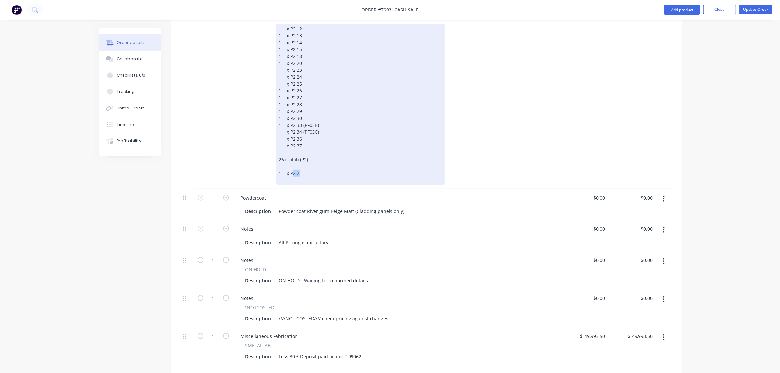
drag, startPoint x: 292, startPoint y: 173, endPoint x: 297, endPoint y: 173, distance: 4.9
drag, startPoint x: 300, startPoint y: 171, endPoint x: 264, endPoint y: 173, distance: 36.7
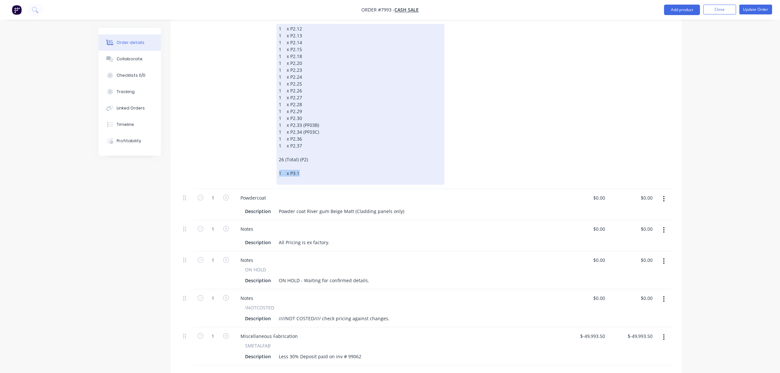
copy div "1 x P3.1"
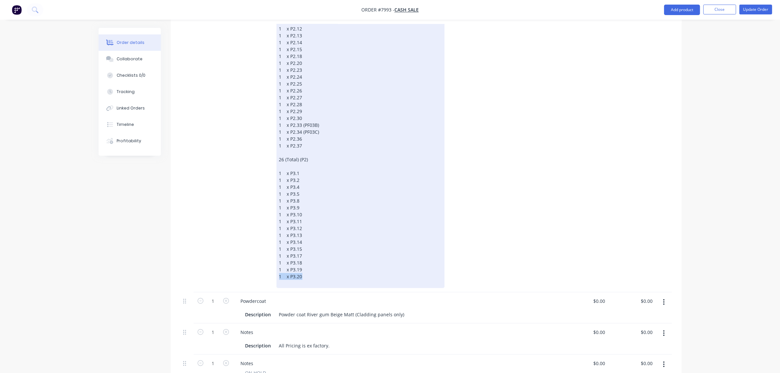
drag, startPoint x: 301, startPoint y: 278, endPoint x: 277, endPoint y: 278, distance: 24.2
copy div "1 x P3.20"
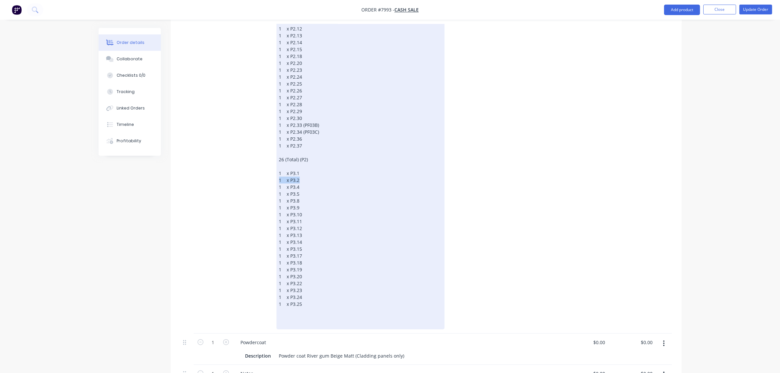
drag, startPoint x: 297, startPoint y: 179, endPoint x: 268, endPoint y: 179, distance: 29.5
click at [268, 179] on div "Description 6 x PF1 Pelmet Frame 2380w x 382d x 616h 1pr x PFC1 Pelmet Frame 12…" at bounding box center [395, 15] width 305 height 628
copy div "1 x P3.2"
click at [305, 304] on div "6 x PF1 Pelmet Frame 2380w x 382d x 616h 1pr x PFC1 Pelmet Frame 1284w x 1114d …" at bounding box center [360, 15] width 168 height 628
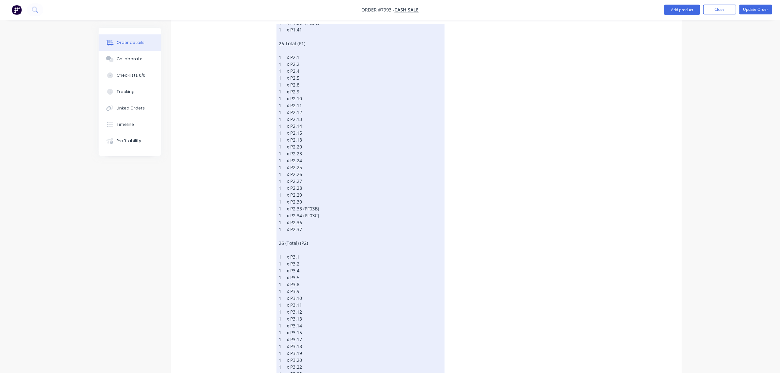
scroll to position [456, 0]
click at [286, 279] on div "6 x PF1 Pelmet Frame 2380w x 382d x 616h 1pr x PFC1 Pelmet Frame 1284w x 1114d …" at bounding box center [360, 159] width 168 height 676
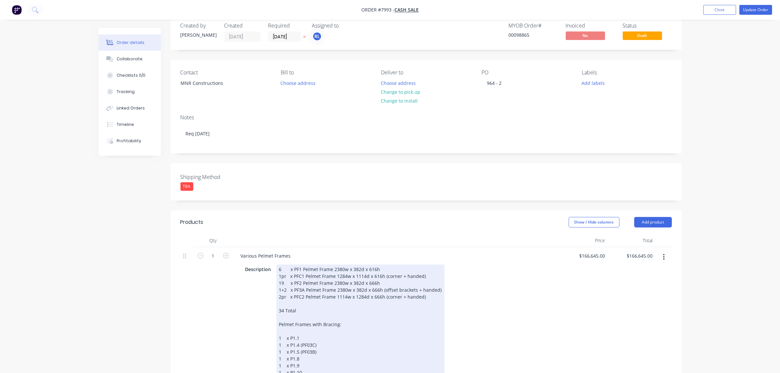
scroll to position [0, 0]
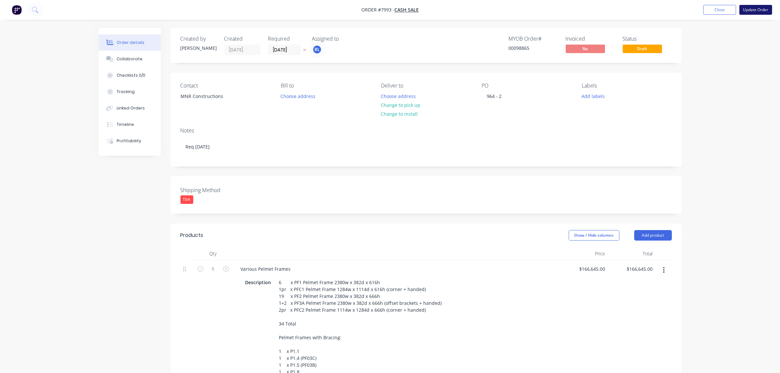
click at [754, 9] on button "Update Order" at bounding box center [755, 10] width 33 height 10
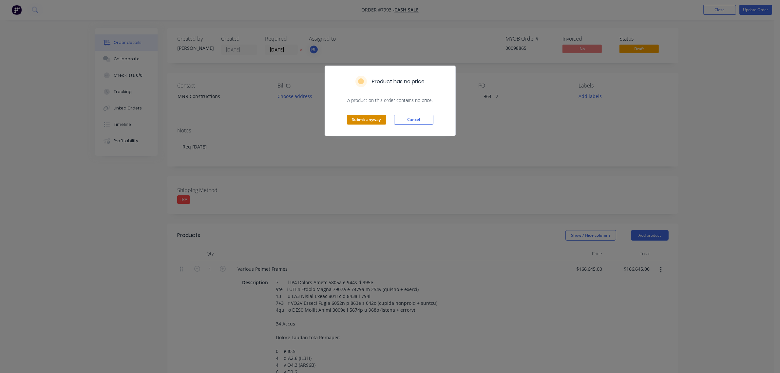
click at [378, 120] on button "Submit anyway" at bounding box center [366, 120] width 39 height 10
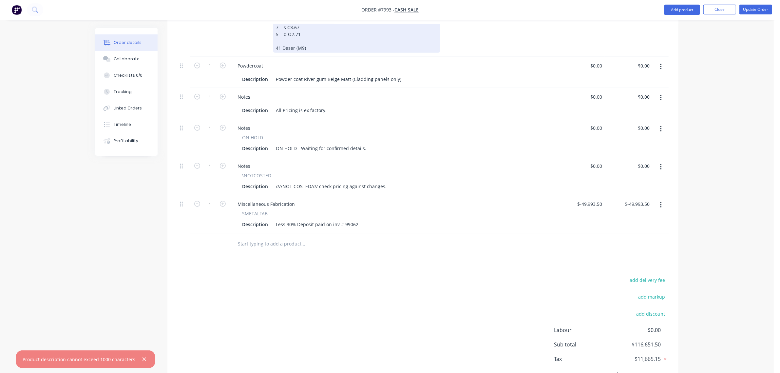
scroll to position [791, 0]
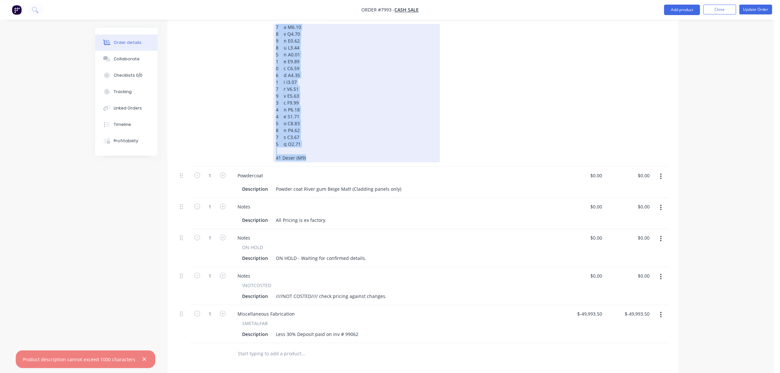
drag, startPoint x: 275, startPoint y: 118, endPoint x: 374, endPoint y: 174, distance: 113.8
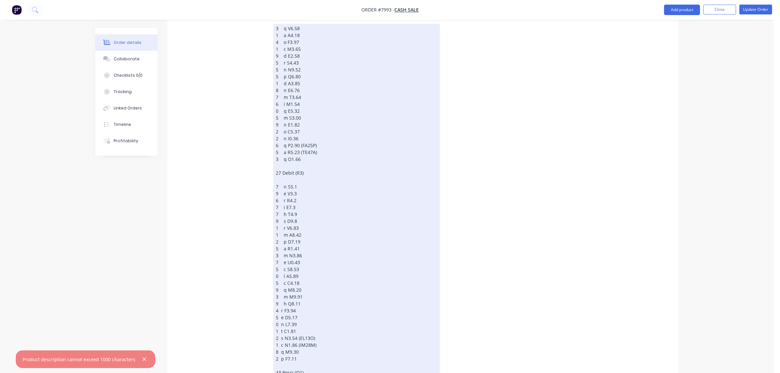
scroll to position [368, 0]
click at [278, 297] on div at bounding box center [356, 247] width 167 height 676
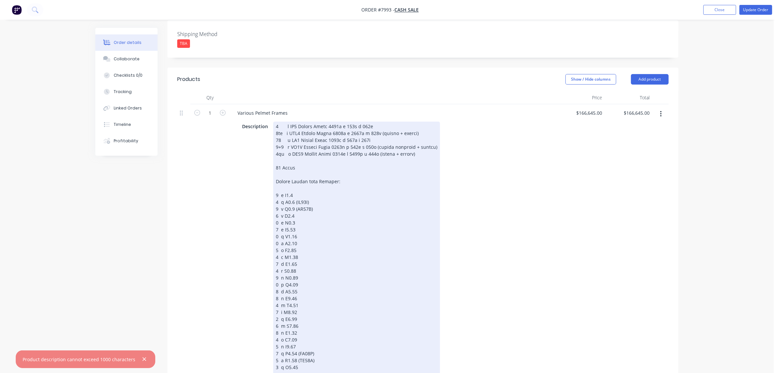
scroll to position [0, 0]
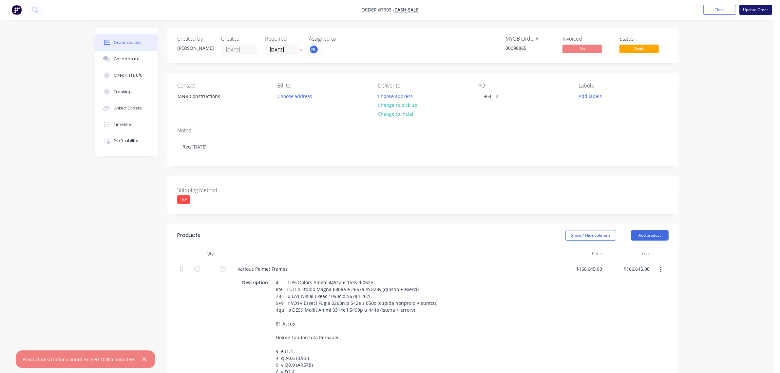
click at [760, 10] on button "Update Order" at bounding box center [755, 10] width 33 height 10
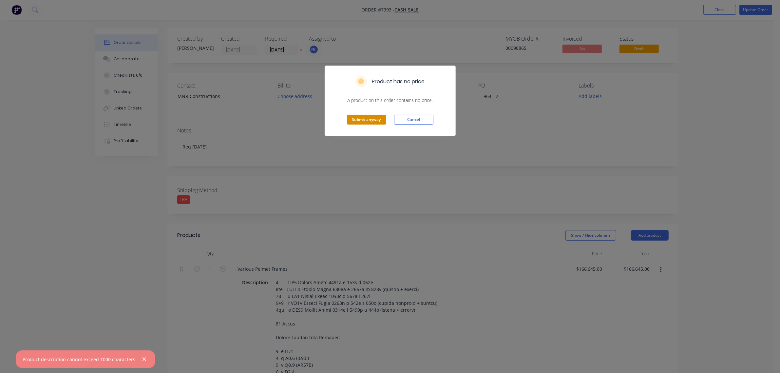
click at [376, 117] on button "Submit anyway" at bounding box center [366, 120] width 39 height 10
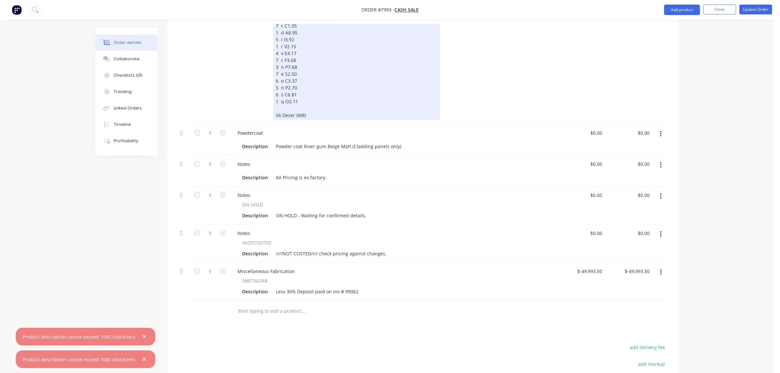
scroll to position [801, 0]
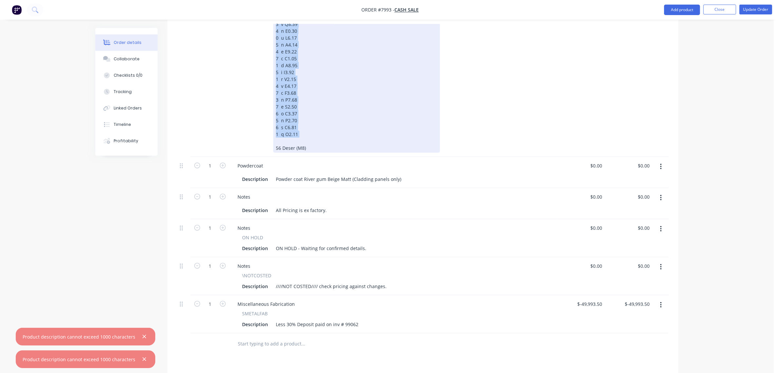
drag, startPoint x: 274, startPoint y: 172, endPoint x: 367, endPoint y: 139, distance: 98.7
drag, startPoint x: 315, startPoint y: 144, endPoint x: 223, endPoint y: 28, distance: 147.5
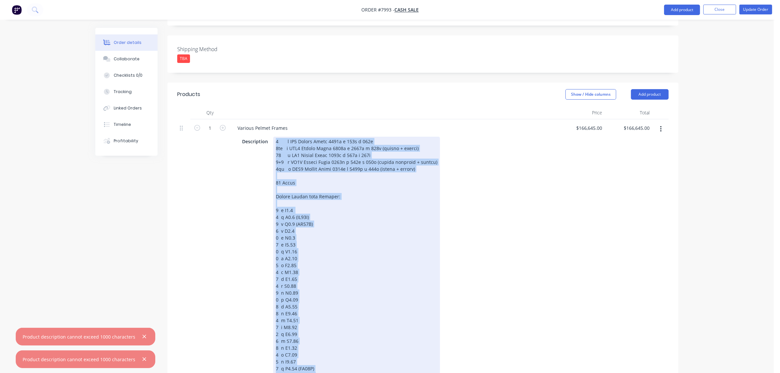
scroll to position [0, 0]
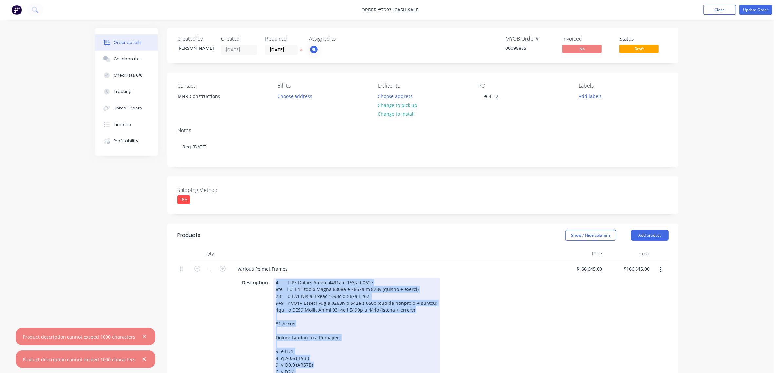
drag, startPoint x: 314, startPoint y: 149, endPoint x: 270, endPoint y: 282, distance: 139.7
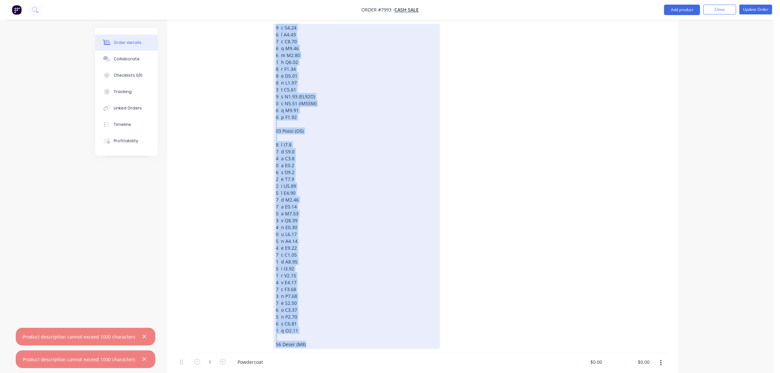
scroll to position [683, 0]
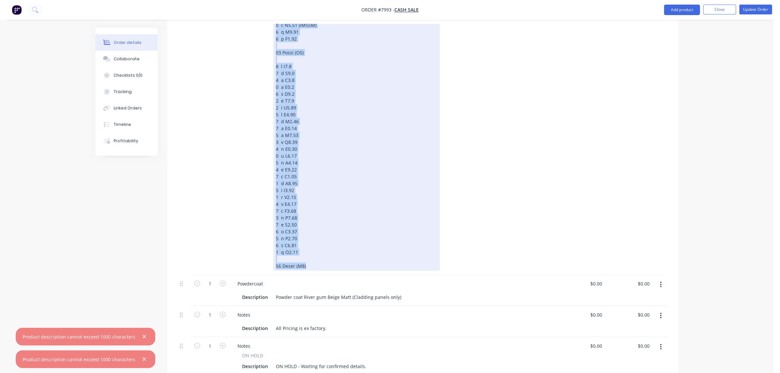
drag, startPoint x: 273, startPoint y: 280, endPoint x: 340, endPoint y: 275, distance: 66.7
click at [340, 275] on div "1 Various Pelmet Frames Description $166,645.00 $166,645.00 $166,645.00 $166,64…" at bounding box center [422, 14] width 491 height 874
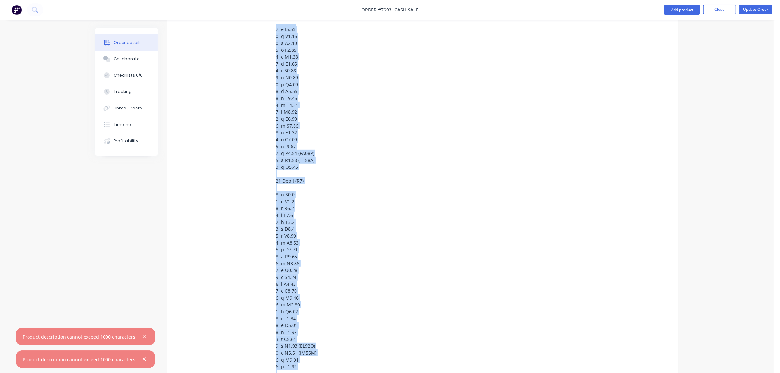
scroll to position [192, 0]
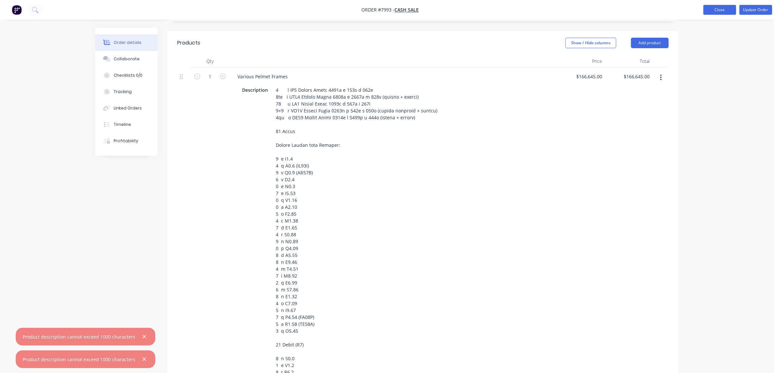
click at [728, 10] on button "Close" at bounding box center [719, 10] width 33 height 10
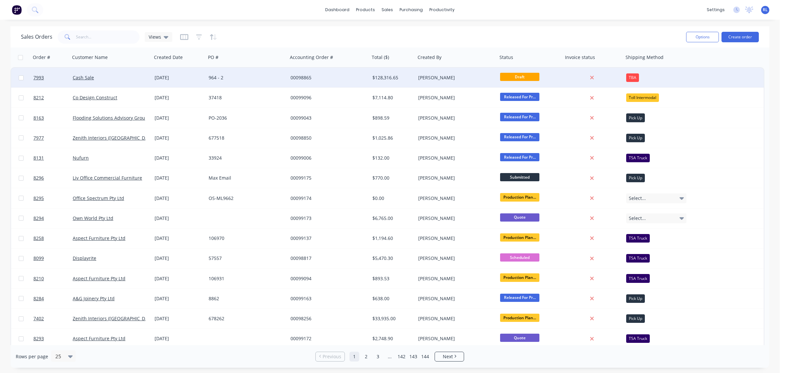
click at [451, 71] on div "[PERSON_NAME]" at bounding box center [457, 78] width 82 height 20
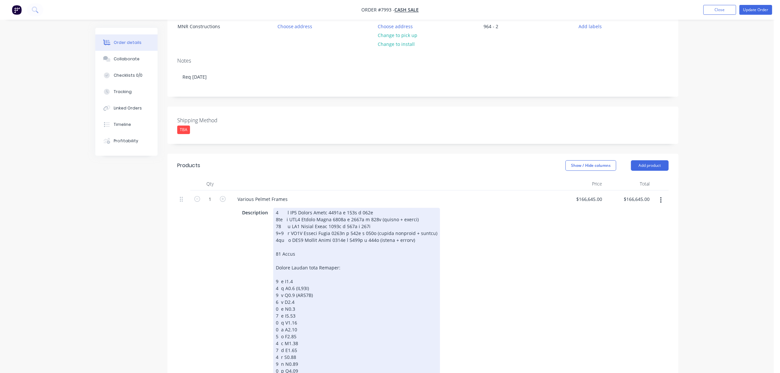
scroll to position [123, 0]
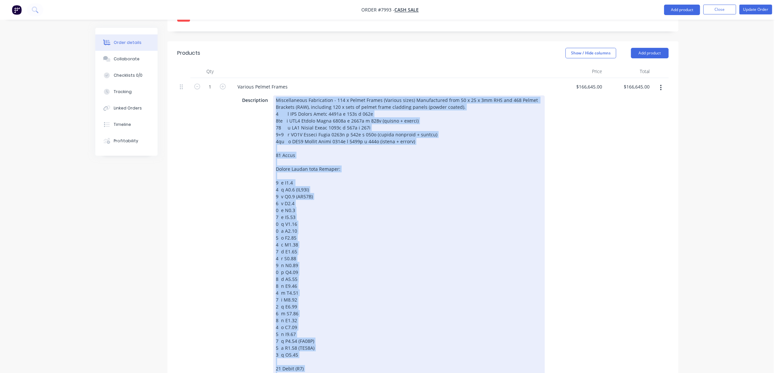
scroll to position [173, 0]
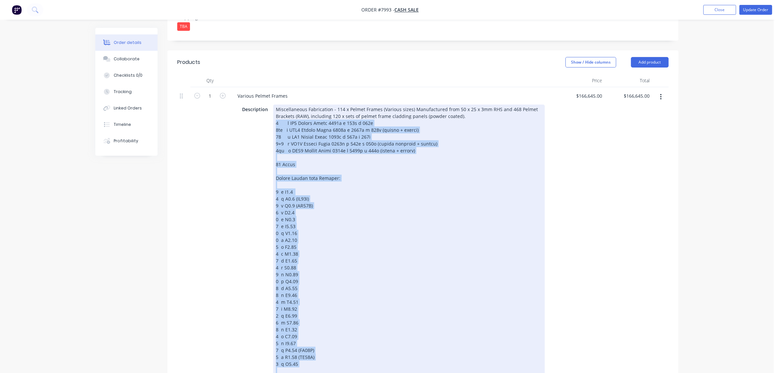
drag, startPoint x: 297, startPoint y: 293, endPoint x: 253, endPoint y: 129, distance: 169.9
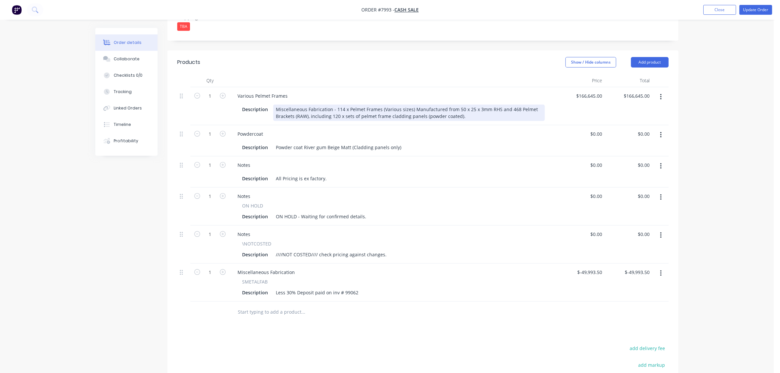
click at [333, 116] on div "Miscellaneous Fabrication - 114 x Pelmet Frames (Various sizes) Manufactured fr…" at bounding box center [408, 112] width 271 height 16
click at [663, 196] on button "button" at bounding box center [660, 197] width 15 height 12
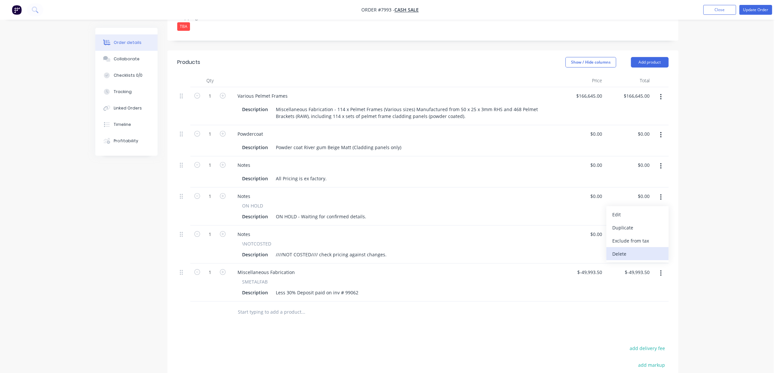
click at [642, 250] on div "Delete" at bounding box center [637, 253] width 50 height 9
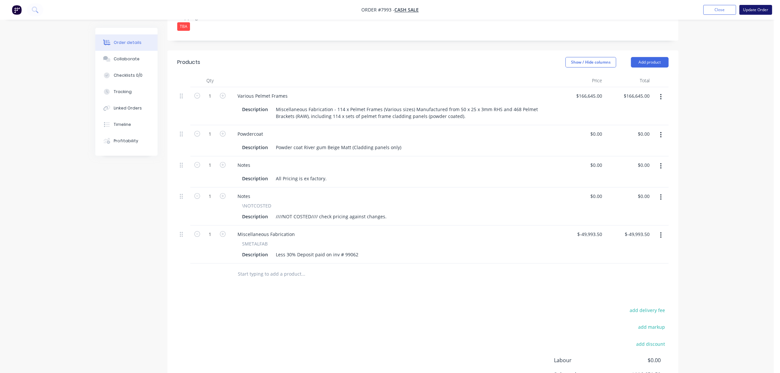
click at [767, 7] on button "Update Order" at bounding box center [755, 10] width 33 height 10
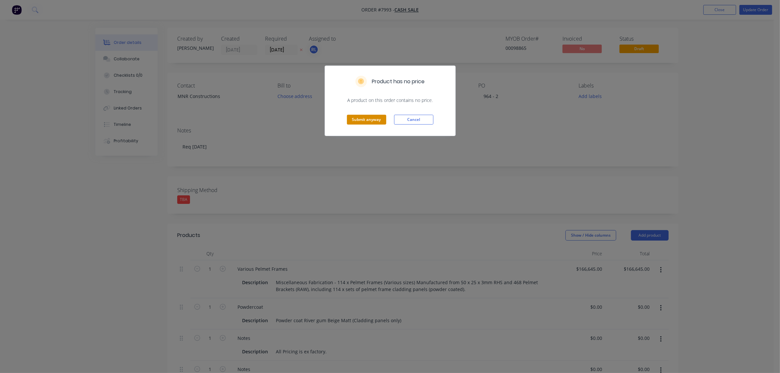
click at [378, 118] on button "Submit anyway" at bounding box center [366, 120] width 39 height 10
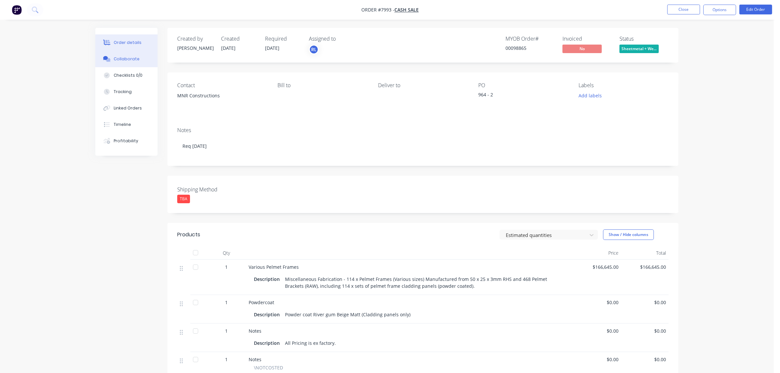
click at [125, 62] on button "Collaborate" at bounding box center [126, 59] width 62 height 16
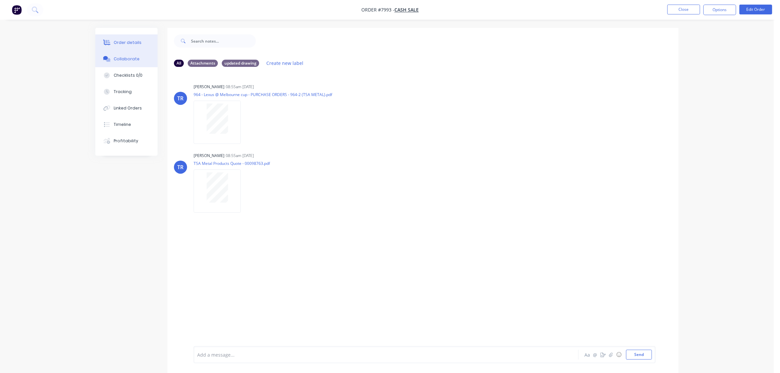
click at [128, 44] on div "Order details" at bounding box center [128, 43] width 28 height 6
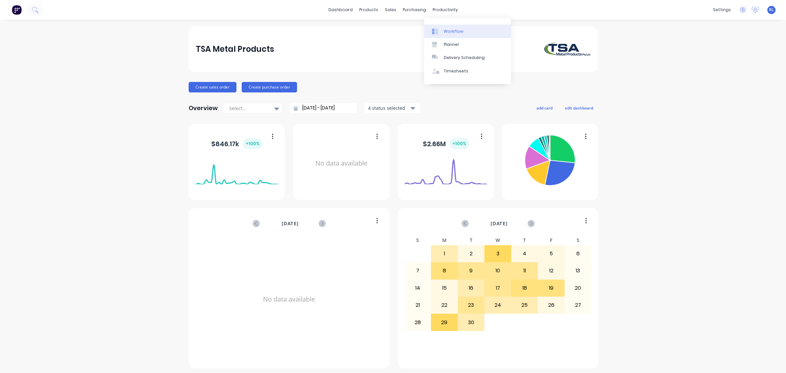
click at [454, 30] on div "Workflow" at bounding box center [454, 31] width 20 height 6
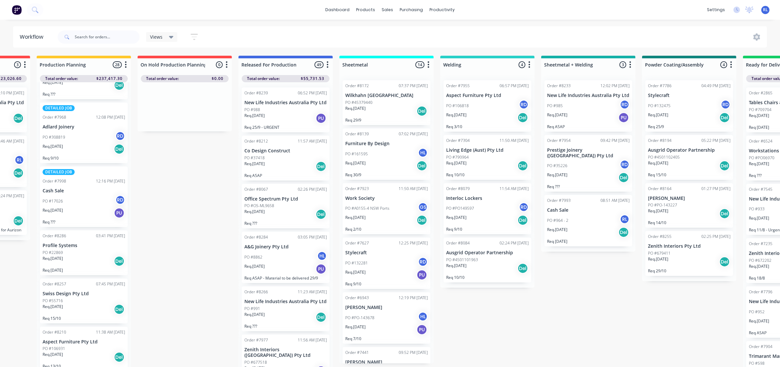
scroll to position [0, 287]
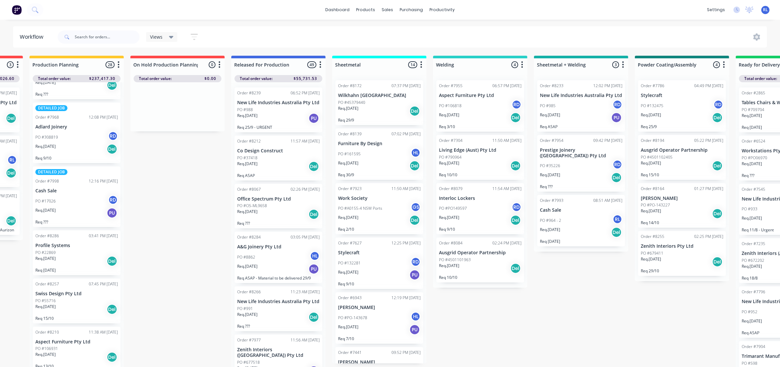
click at [576, 220] on div "PO #964 - 2 RL" at bounding box center [581, 220] width 83 height 12
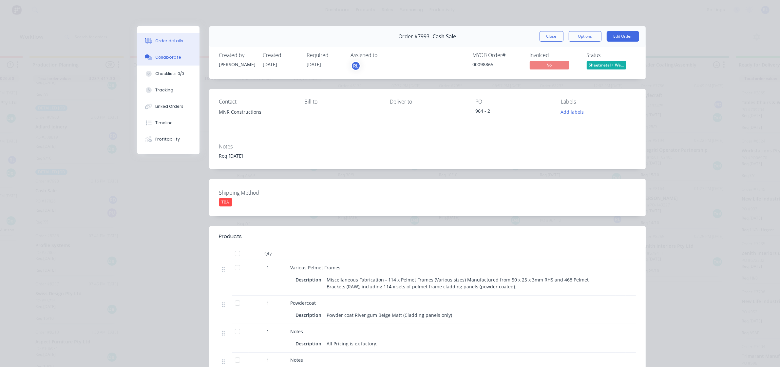
click at [176, 54] on button "Collaborate" at bounding box center [168, 57] width 62 height 16
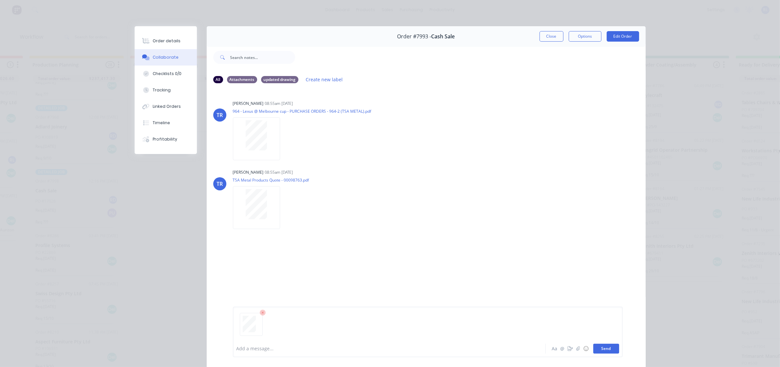
click at [611, 351] on button "Send" at bounding box center [606, 348] width 26 height 10
